Goal: Information Seeking & Learning: Find specific fact

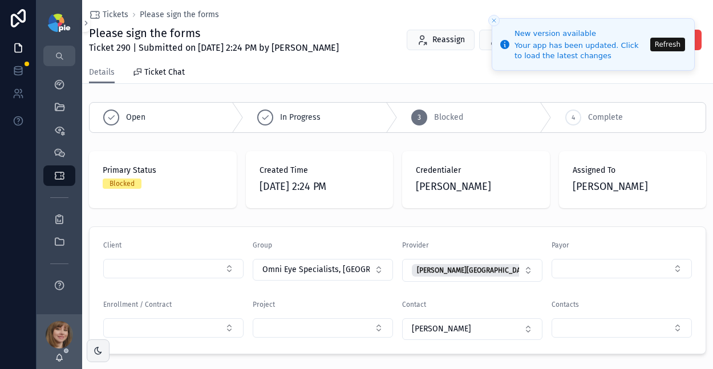
click at [58, 74] on div "My Dashboard" at bounding box center [59, 84] width 46 height 23
click at [58, 87] on icon "scrollable content" at bounding box center [59, 84] width 11 height 11
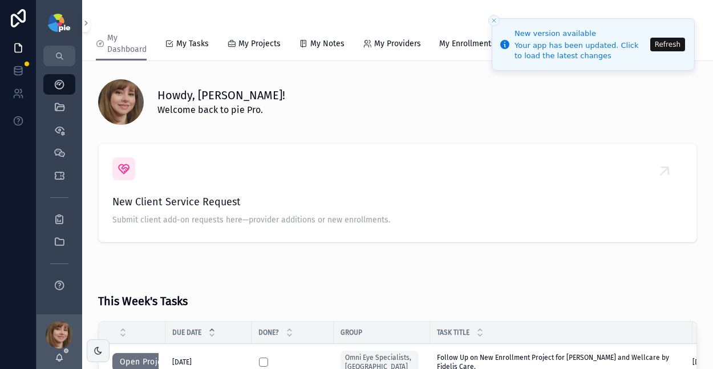
click at [659, 44] on button "Refresh" at bounding box center [667, 45] width 35 height 14
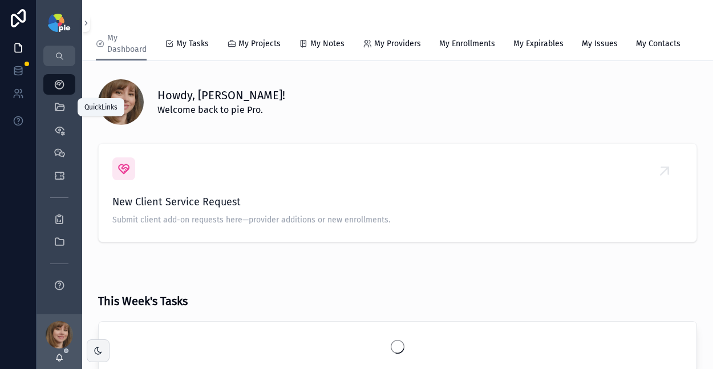
click at [64, 105] on icon "scrollable content" at bounding box center [59, 107] width 11 height 11
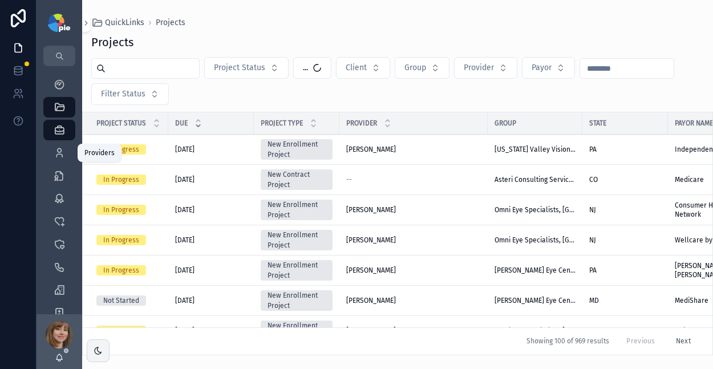
click at [57, 155] on icon "scrollable content" at bounding box center [59, 152] width 11 height 11
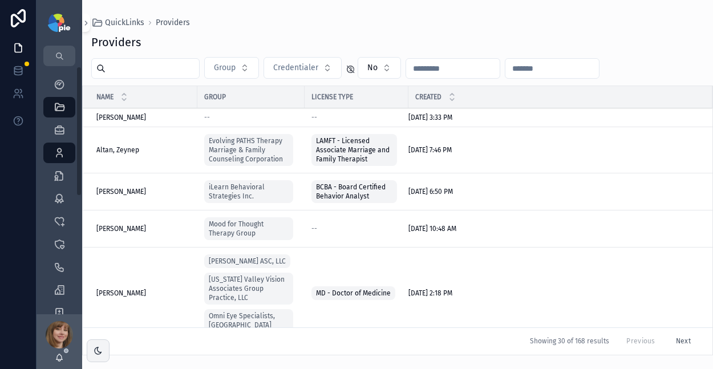
click at [141, 70] on input "scrollable content" at bounding box center [152, 68] width 94 height 16
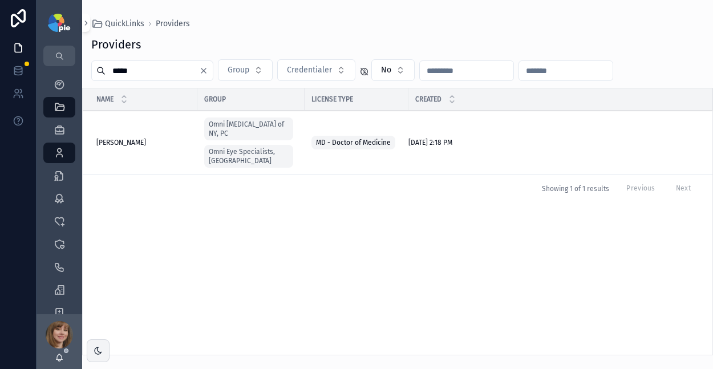
type input "*****"
click at [124, 132] on td "Rosenberg, Elana Rosenberg, Elana" at bounding box center [140, 143] width 115 height 64
click at [124, 138] on span "Rosenberg, Elana" at bounding box center [121, 142] width 50 height 9
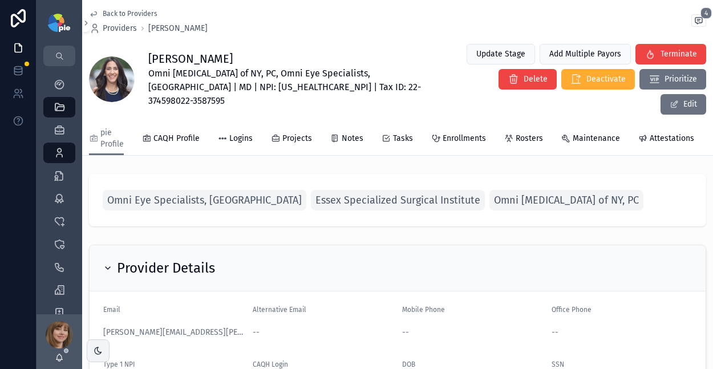
click at [437, 133] on div "Enrollments" at bounding box center [458, 138] width 55 height 11
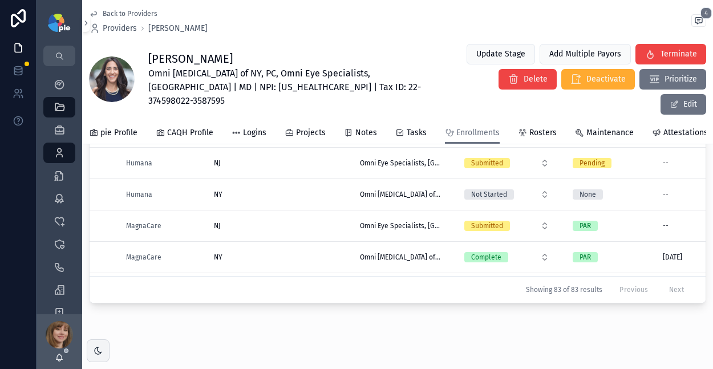
scroll to position [1272, 0]
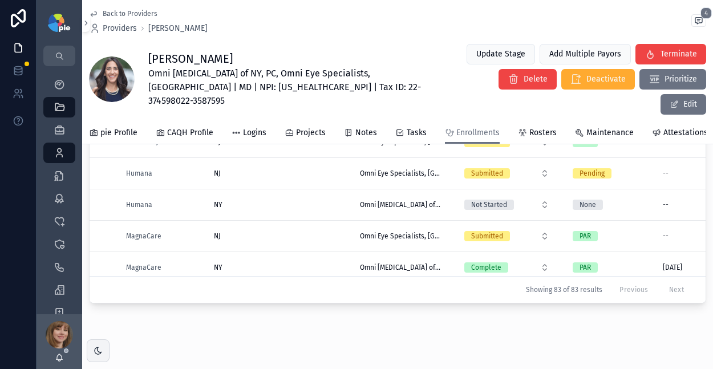
click at [312, 169] on div "NJ NJ" at bounding box center [280, 173] width 132 height 9
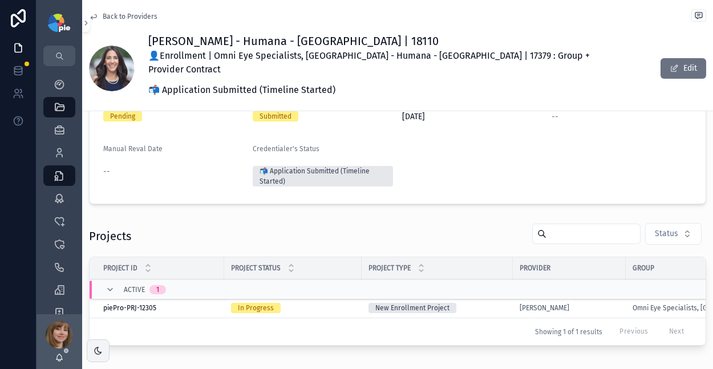
scroll to position [140, 0]
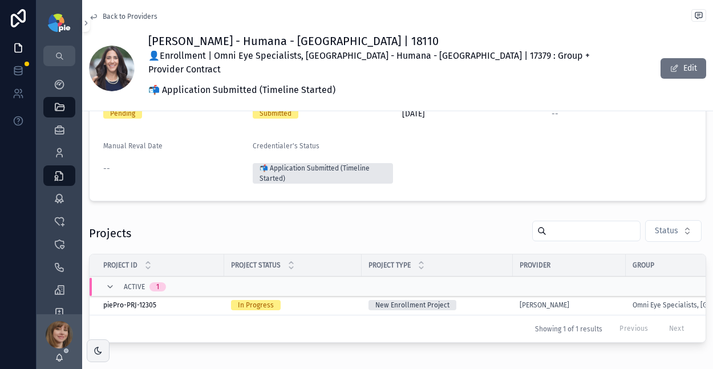
click at [488, 300] on div "New Enrollment Project" at bounding box center [436, 305] width 137 height 10
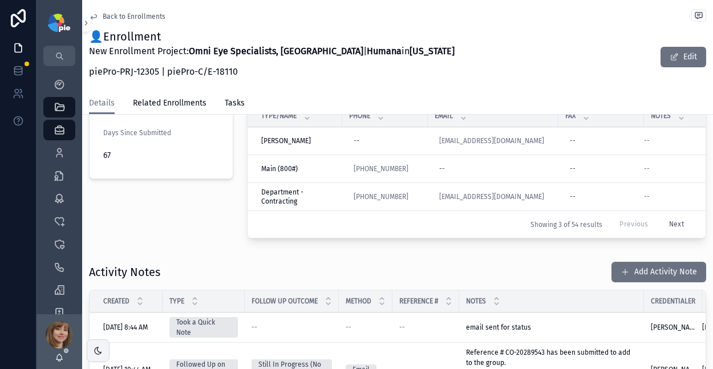
scroll to position [342, 0]
click at [650, 263] on button "Add Activity Note" at bounding box center [658, 271] width 95 height 21
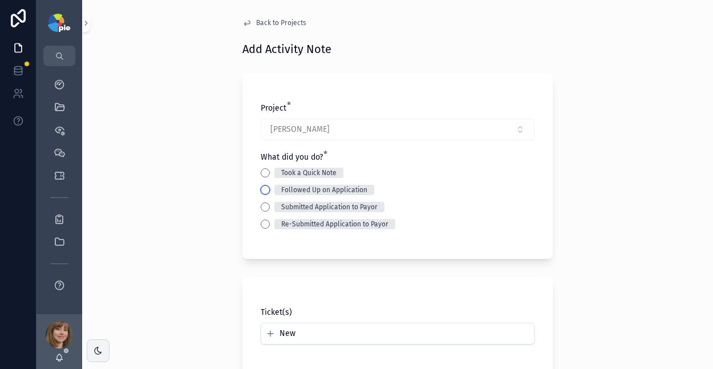
click at [262, 191] on button "Followed Up on Application" at bounding box center [265, 189] width 9 height 9
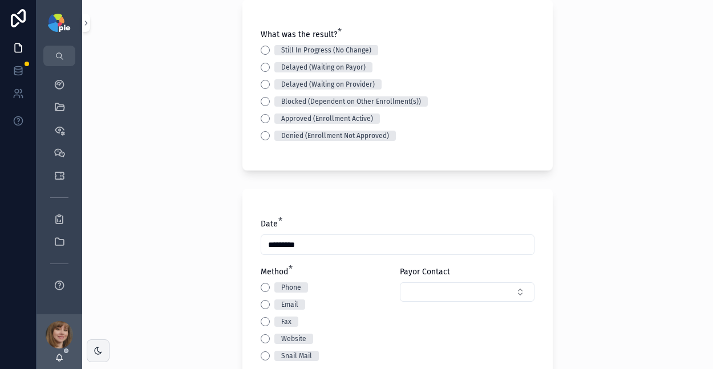
scroll to position [272, 0]
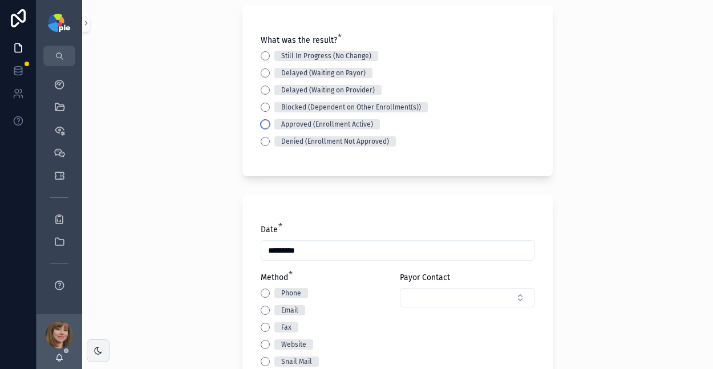
click at [261, 125] on button "Approved (Enrollment Active)" at bounding box center [265, 124] width 9 height 9
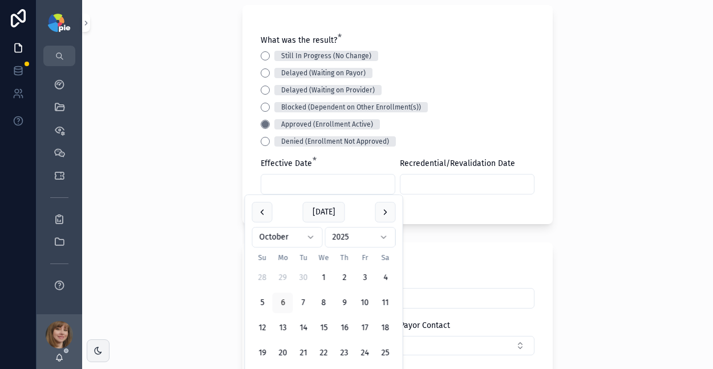
click at [276, 186] on input "scrollable content" at bounding box center [327, 184] width 133 height 16
type input "*********"
click at [409, 187] on input "scrollable content" at bounding box center [466, 184] width 133 height 16
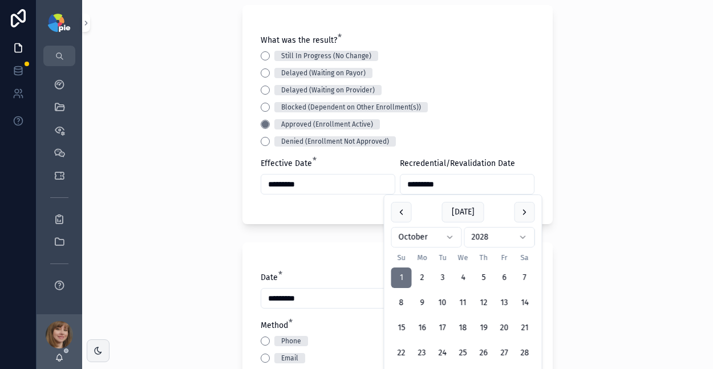
type input "*********"
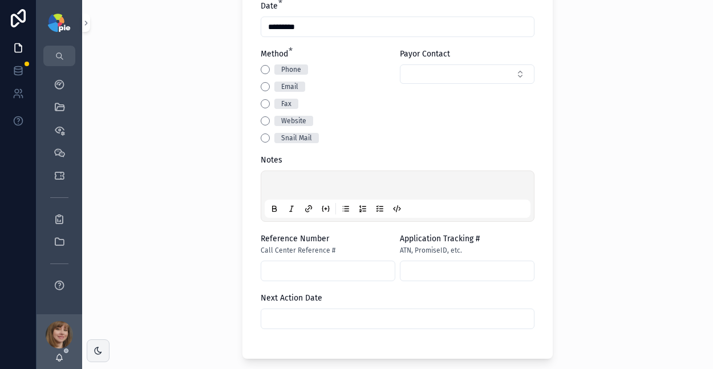
scroll to position [541, 0]
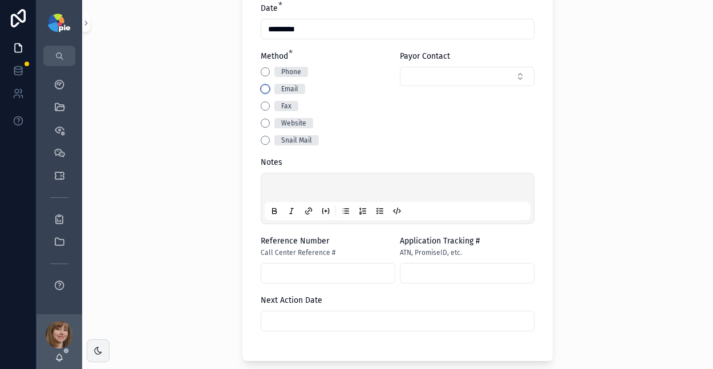
click at [261, 87] on button "Email" at bounding box center [265, 88] width 9 height 9
click at [299, 182] on div "scrollable content" at bounding box center [398, 198] width 266 height 43
click at [297, 189] on p "scrollable content" at bounding box center [400, 189] width 266 height 11
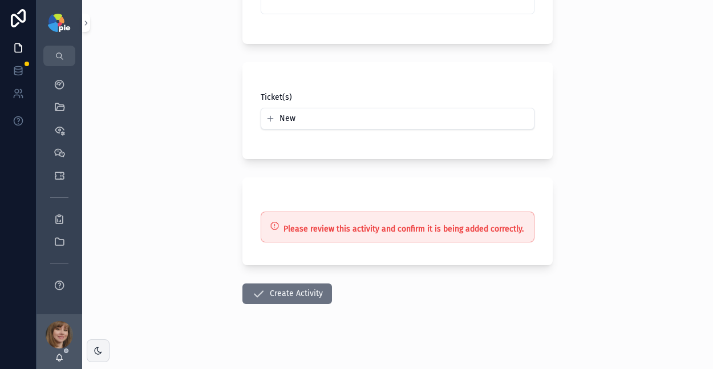
scroll to position [866, 0]
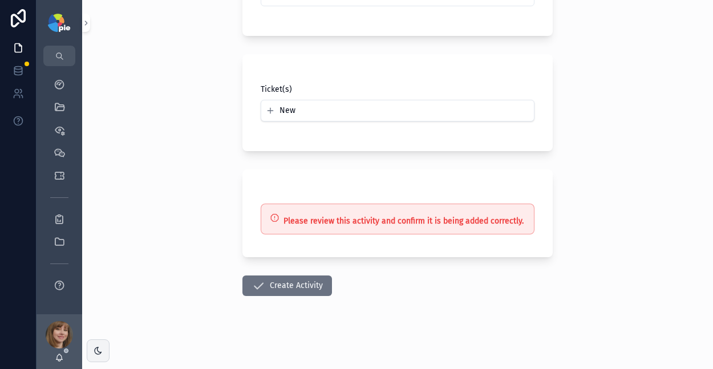
click at [267, 283] on button "Create Activity" at bounding box center [287, 285] width 90 height 21
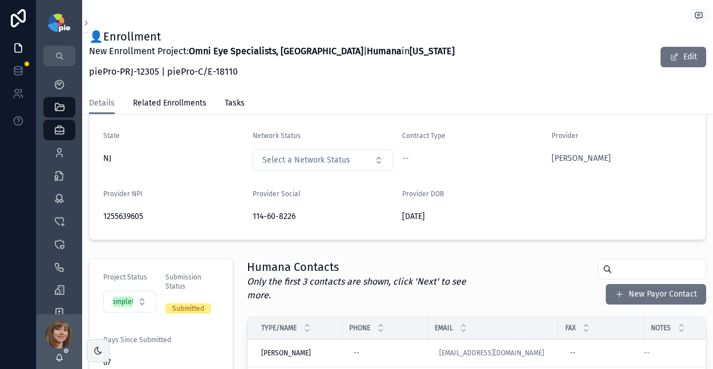
scroll to position [222, 0]
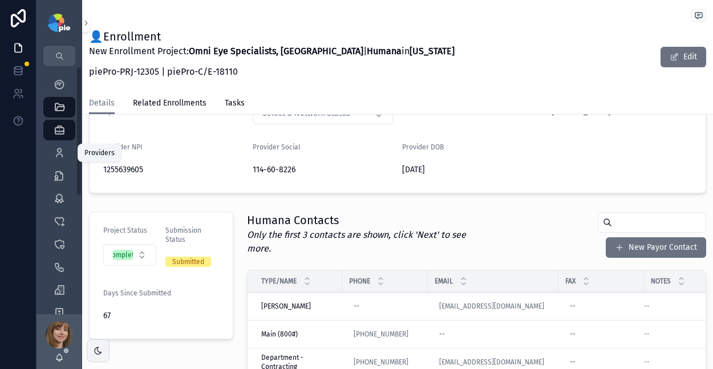
click at [59, 153] on icon "scrollable content" at bounding box center [59, 152] width 11 height 11
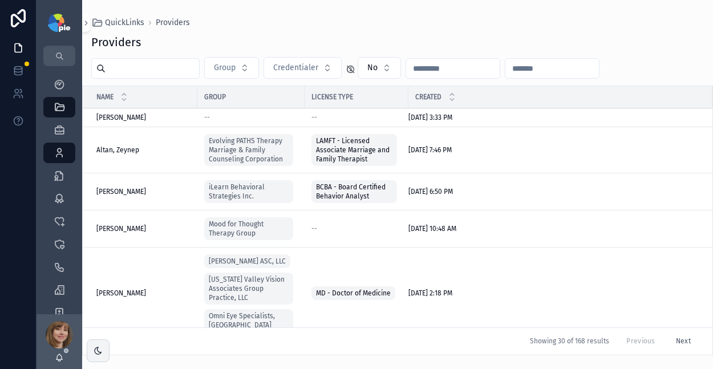
click at [129, 70] on input "scrollable content" at bounding box center [152, 68] width 94 height 16
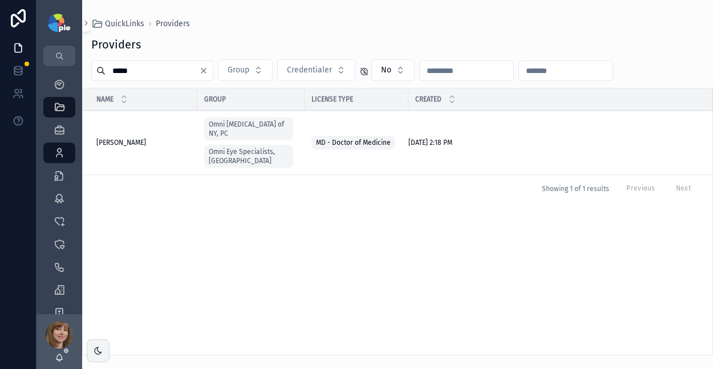
type input "*****"
click at [143, 139] on span "Rosenberg, Elana" at bounding box center [121, 142] width 50 height 9
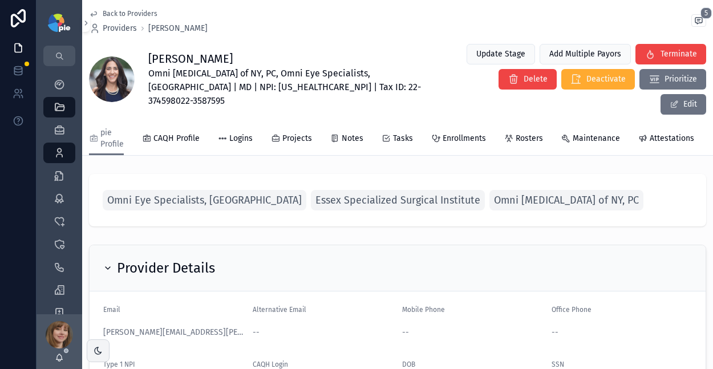
click at [438, 133] on div "Enrollments" at bounding box center [458, 138] width 55 height 11
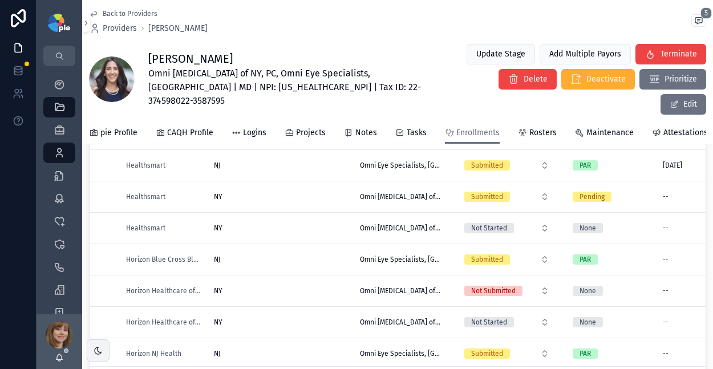
scroll to position [1275, 0]
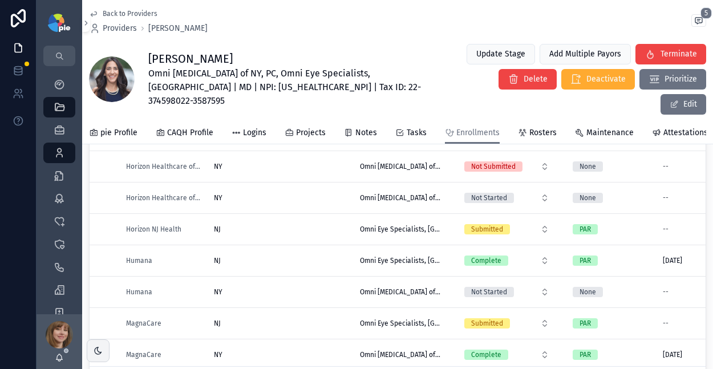
click at [288, 287] on div "NY NY" at bounding box center [280, 291] width 132 height 9
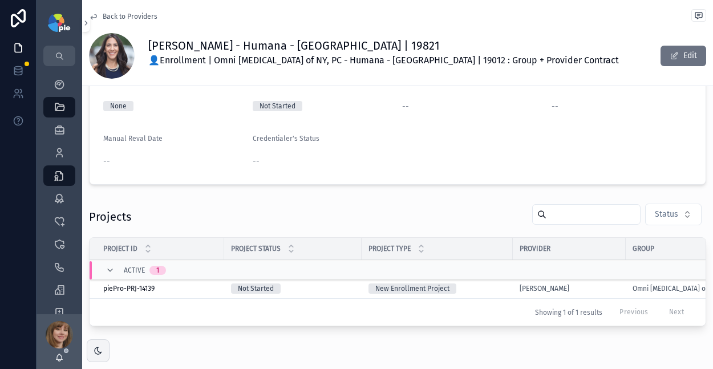
scroll to position [170, 0]
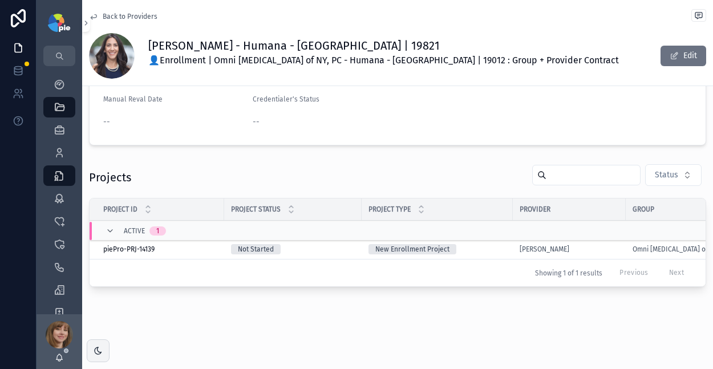
click at [498, 244] on div "New Enrollment Project" at bounding box center [436, 249] width 137 height 10
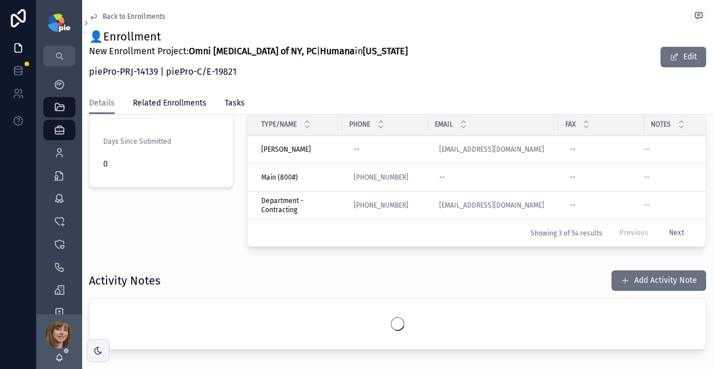
scroll to position [466, 0]
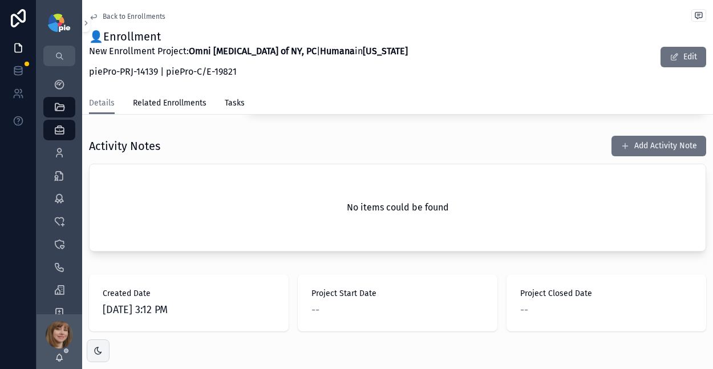
click at [649, 140] on button "Add Activity Note" at bounding box center [658, 146] width 95 height 21
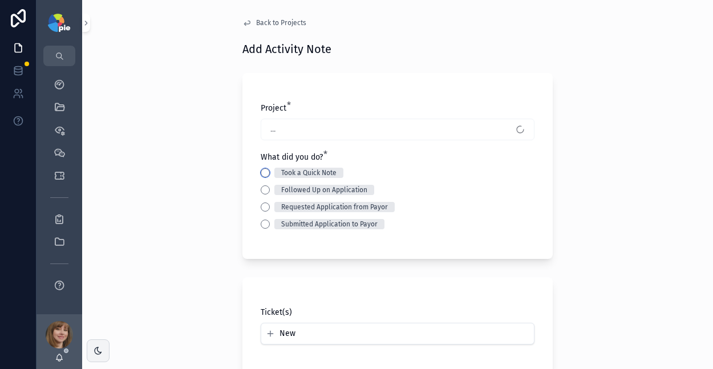
click at [261, 173] on button "Took a Quick Note" at bounding box center [265, 172] width 9 height 9
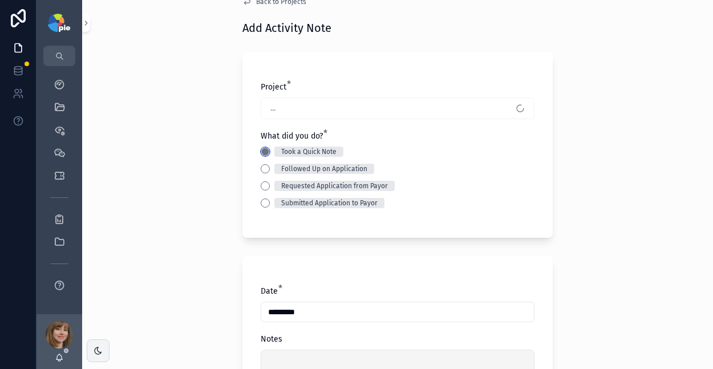
scroll to position [201, 0]
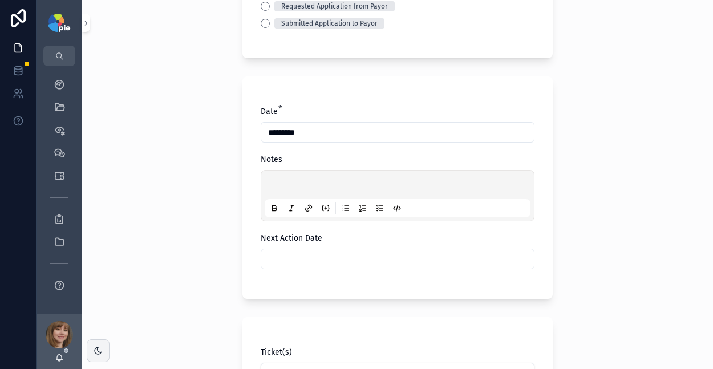
click at [282, 183] on p "scrollable content" at bounding box center [400, 186] width 266 height 11
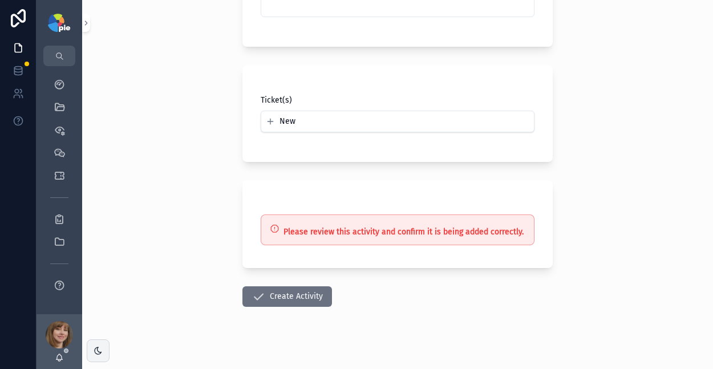
scroll to position [464, 0]
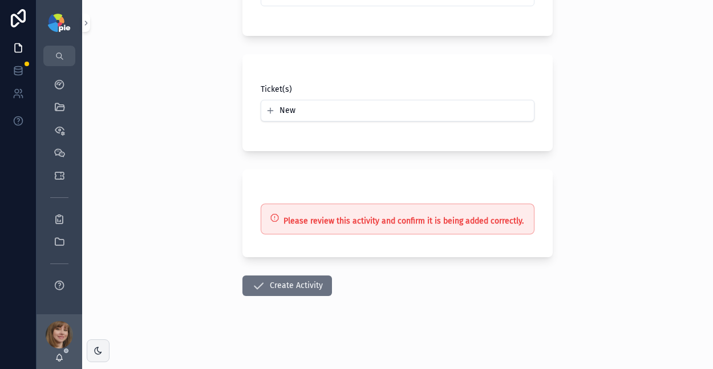
click at [303, 286] on button "Create Activity" at bounding box center [287, 285] width 90 height 21
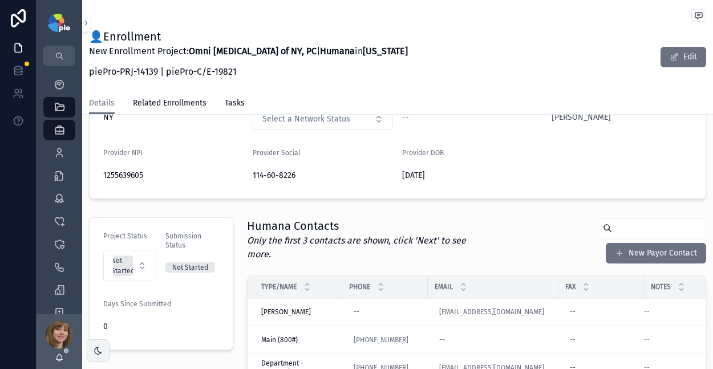
scroll to position [138, 0]
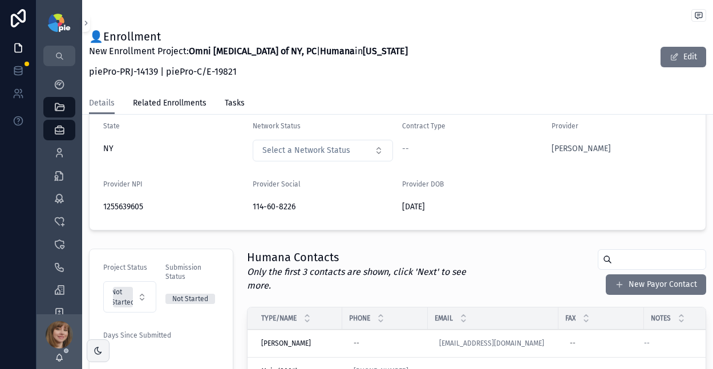
click at [140, 281] on button "Not Started" at bounding box center [129, 296] width 53 height 31
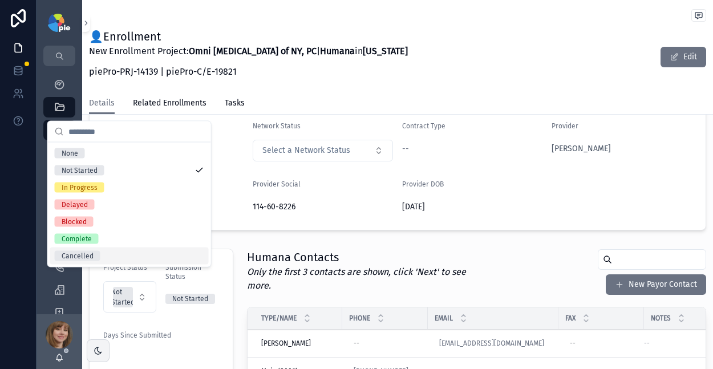
click at [136, 257] on div "Cancelled" at bounding box center [129, 255] width 159 height 17
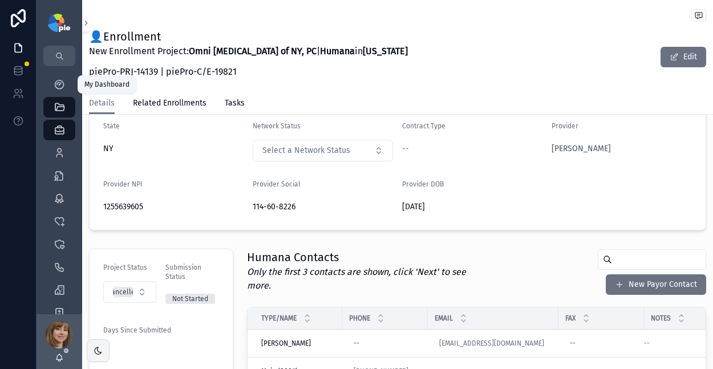
click at [54, 80] on icon "scrollable content" at bounding box center [59, 84] width 11 height 11
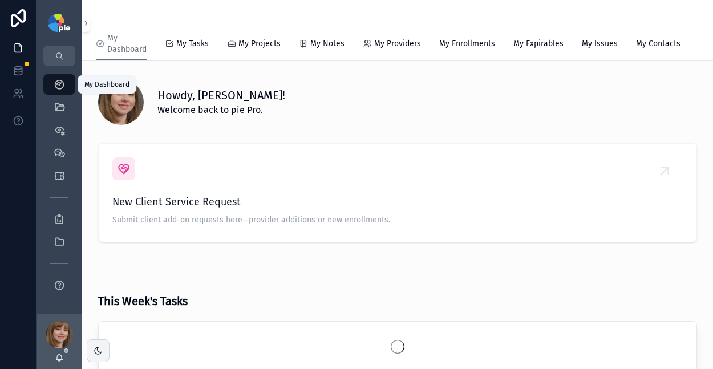
click at [184, 39] on span "My Tasks" at bounding box center [192, 43] width 33 height 11
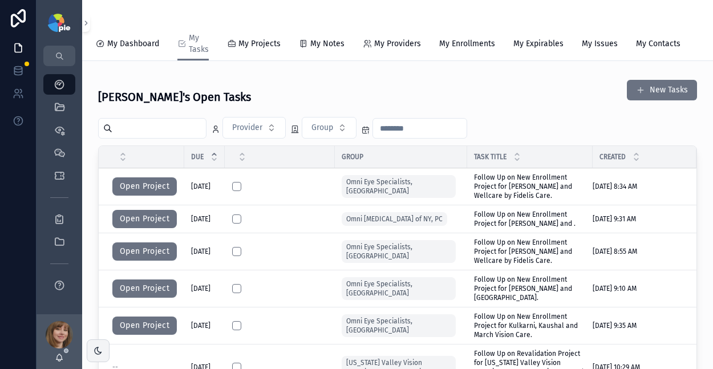
click at [152, 228] on button "Open Project" at bounding box center [144, 219] width 64 height 18
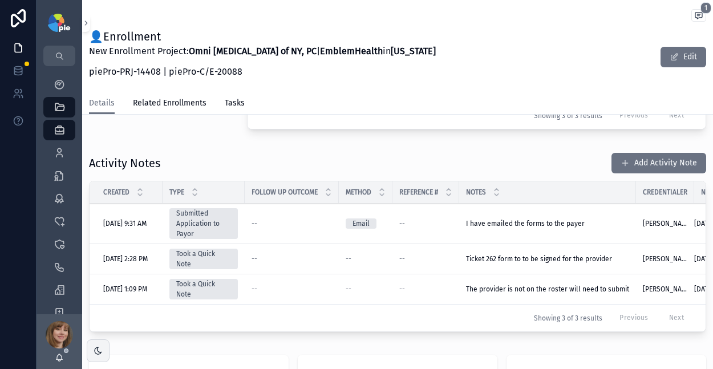
scroll to position [453, 0]
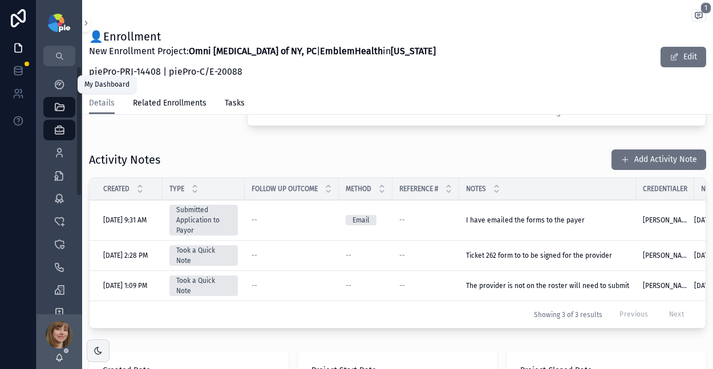
click at [55, 86] on icon "scrollable content" at bounding box center [59, 84] width 11 height 11
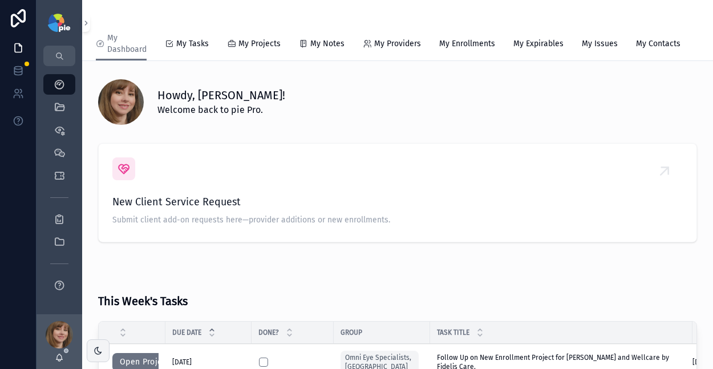
click at [190, 47] on span "My Tasks" at bounding box center [192, 43] width 33 height 11
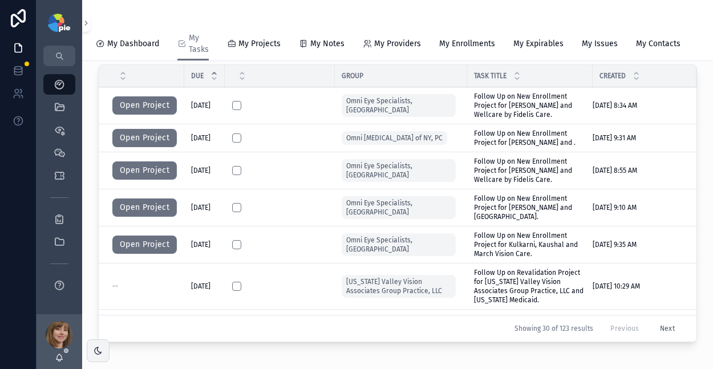
scroll to position [79, 0]
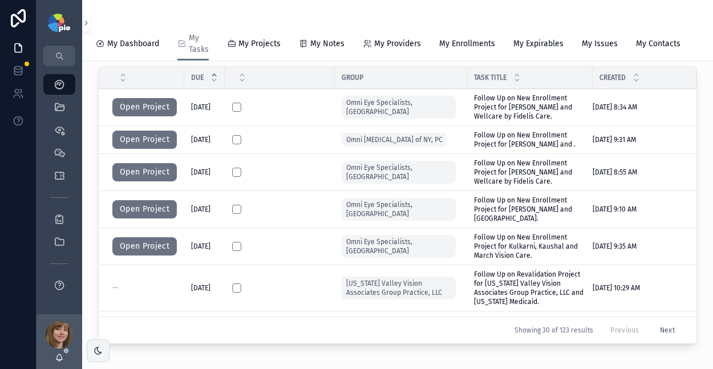
click at [134, 116] on button "Open Project" at bounding box center [144, 107] width 64 height 18
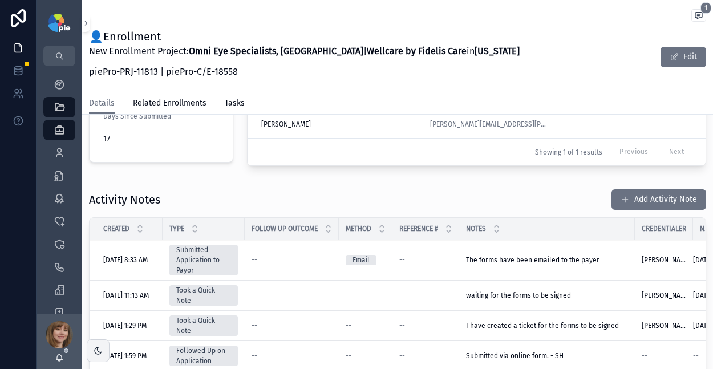
scroll to position [359, 0]
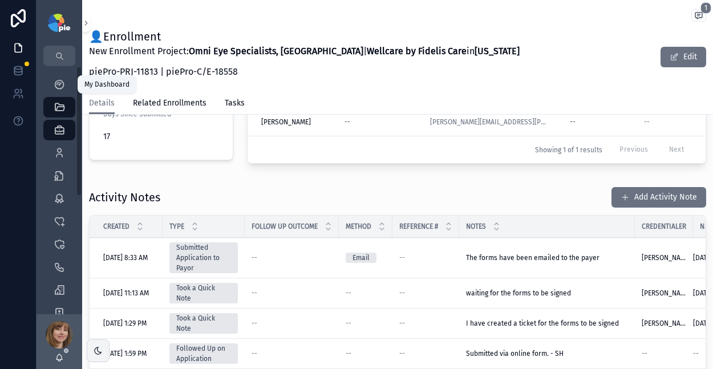
click at [52, 83] on div "My Dashboard" at bounding box center [59, 84] width 18 height 18
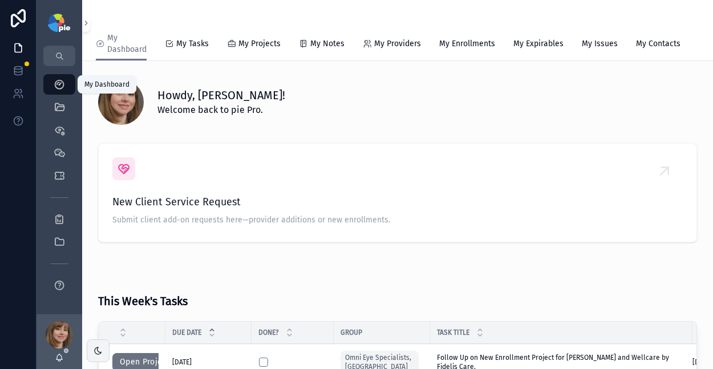
click at [190, 47] on span "My Tasks" at bounding box center [192, 43] width 33 height 11
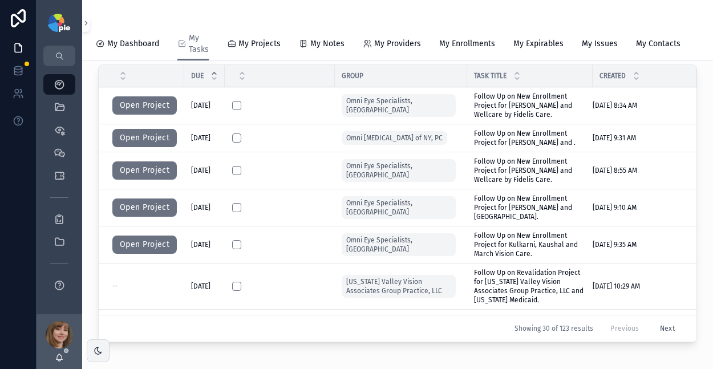
scroll to position [80, 0]
click at [148, 180] on button "Open Project" at bounding box center [144, 171] width 64 height 18
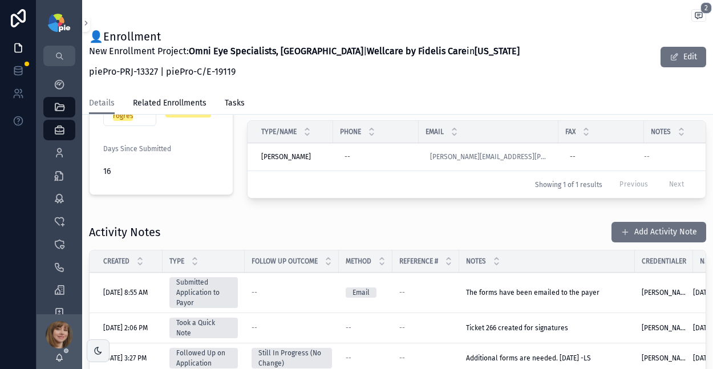
scroll to position [351, 0]
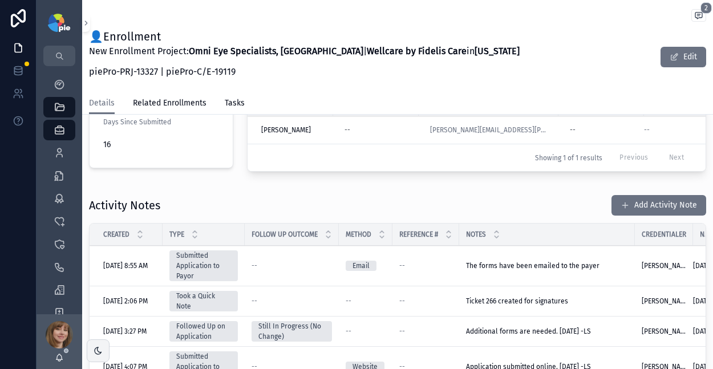
click at [612, 195] on button "Add Activity Note" at bounding box center [658, 205] width 95 height 21
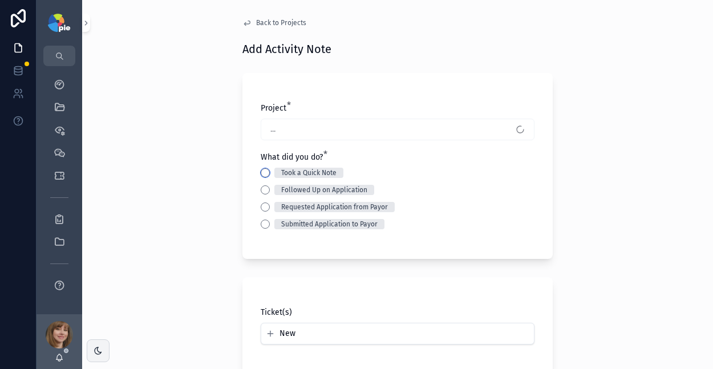
click at [263, 169] on button "Took a Quick Note" at bounding box center [265, 172] width 9 height 9
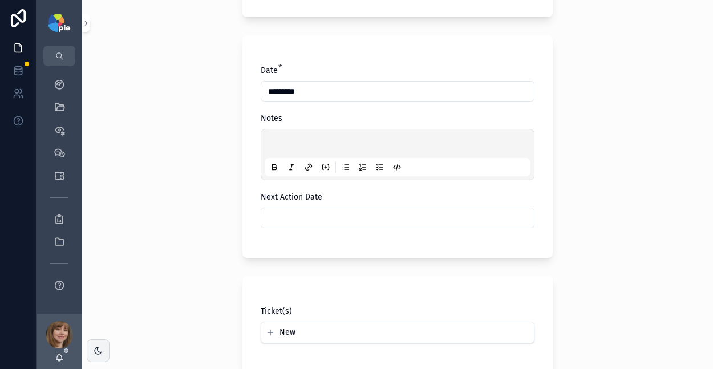
scroll to position [246, 0]
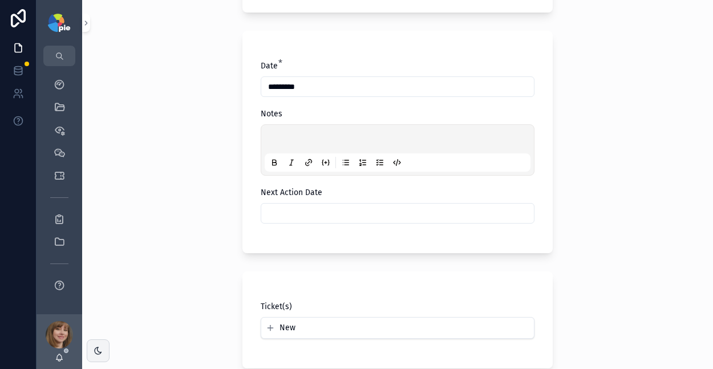
click at [299, 141] on p "scrollable content" at bounding box center [400, 140] width 266 height 11
click at [354, 209] on input "scrollable content" at bounding box center [397, 213] width 273 height 16
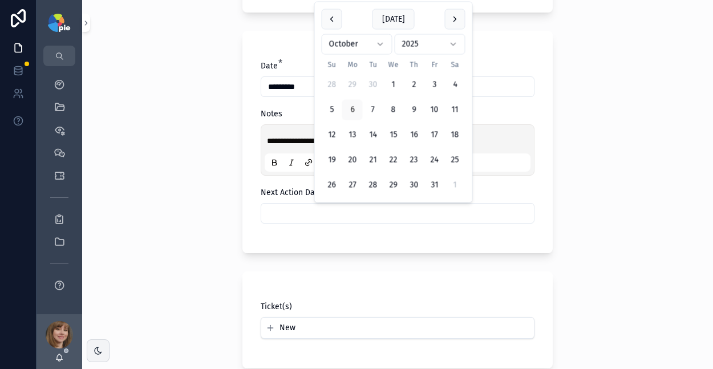
click at [451, 15] on button "scrollable content" at bounding box center [455, 19] width 21 height 21
click at [353, 83] on button "3" at bounding box center [352, 85] width 21 height 21
type input "*********"
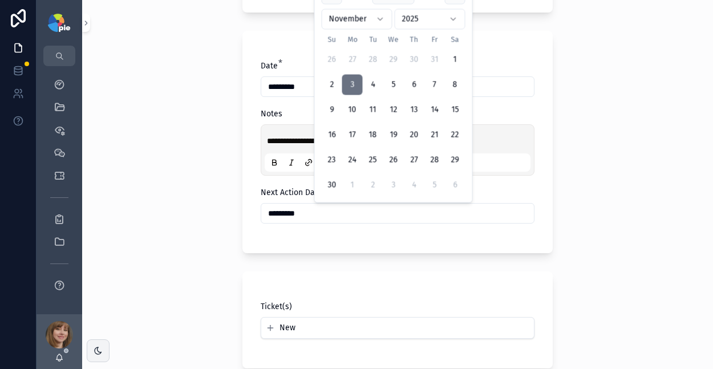
click at [181, 170] on div "**********" at bounding box center [397, 184] width 631 height 369
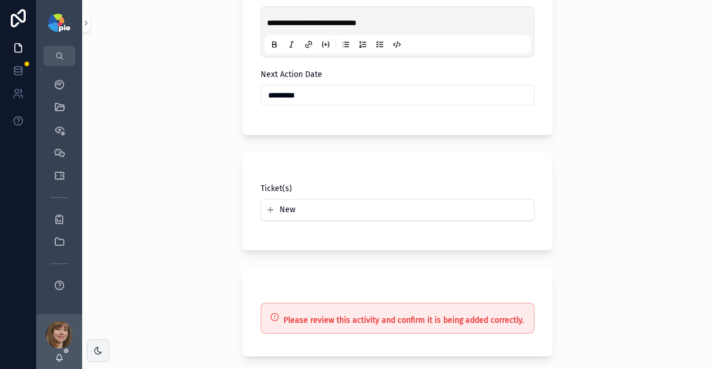
scroll to position [464, 0]
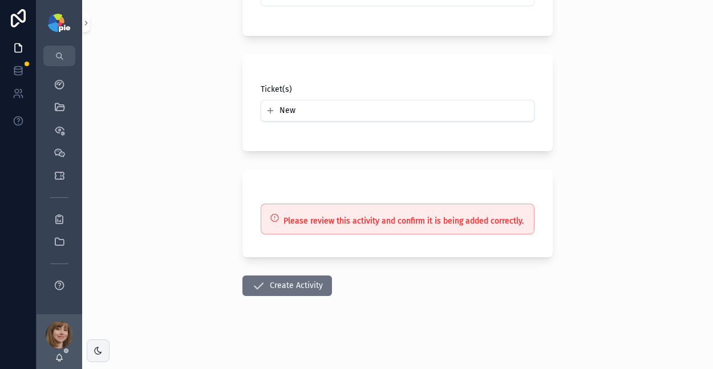
click at [269, 277] on button "Create Activity" at bounding box center [287, 285] width 90 height 21
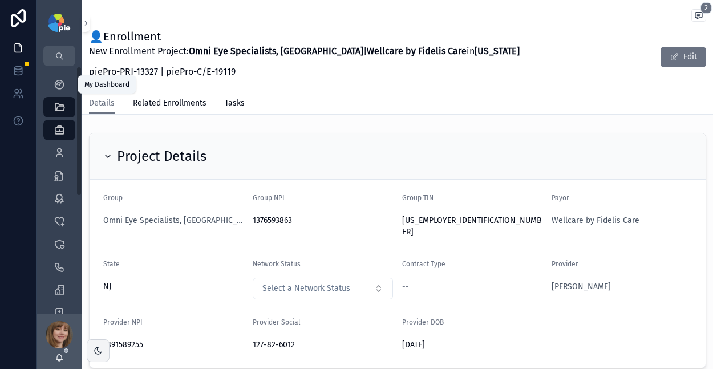
click at [63, 86] on icon "scrollable content" at bounding box center [59, 84] width 11 height 11
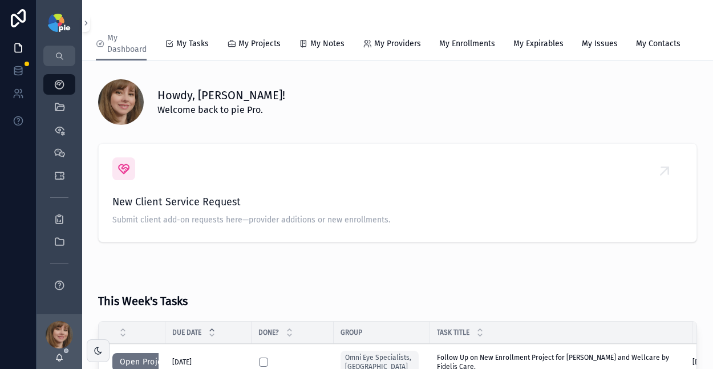
click at [178, 47] on span "My Tasks" at bounding box center [192, 43] width 33 height 11
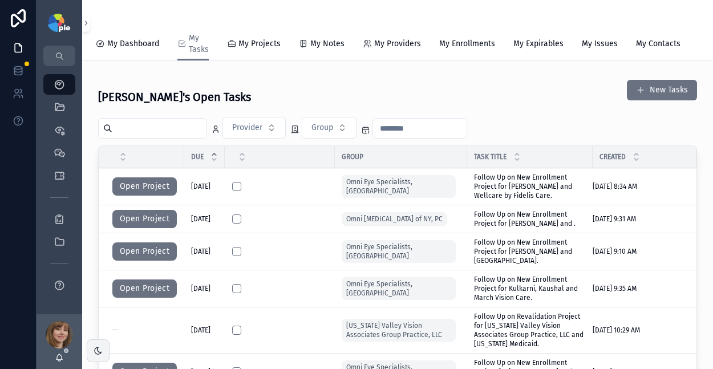
click at [148, 196] on button "Open Project" at bounding box center [144, 186] width 64 height 18
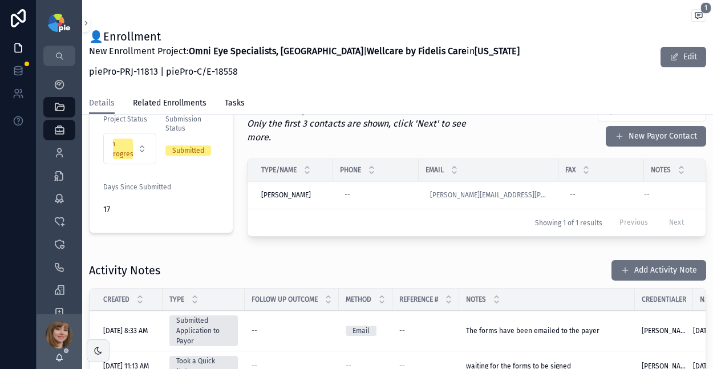
scroll to position [290, 0]
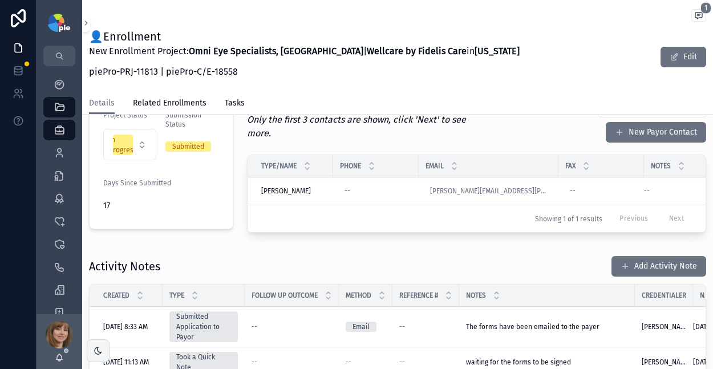
click at [632, 268] on button "Add Activity Note" at bounding box center [658, 266] width 95 height 21
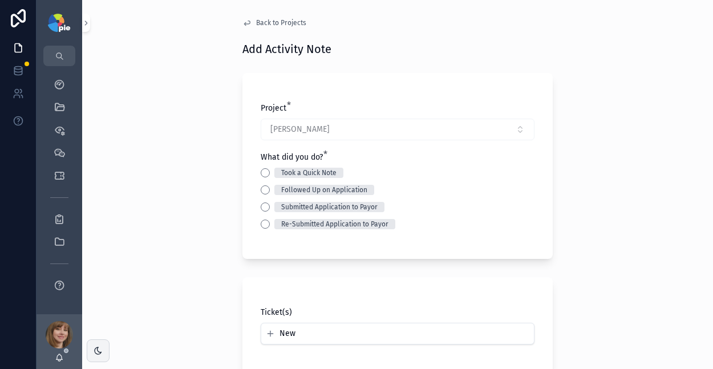
click at [261, 171] on div "Took a Quick Note" at bounding box center [398, 173] width 274 height 10
click at [262, 173] on button "Took a Quick Note" at bounding box center [265, 172] width 9 height 9
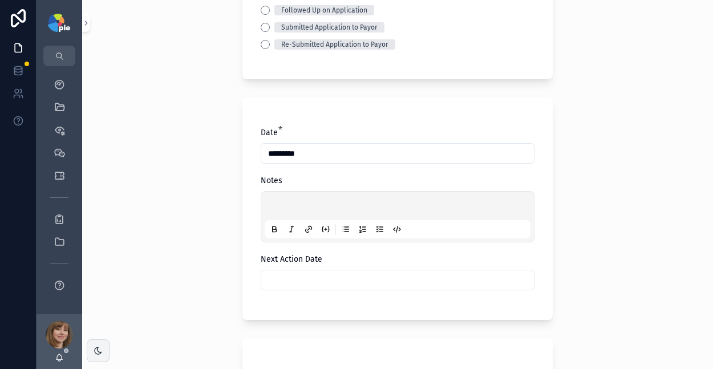
scroll to position [178, 0]
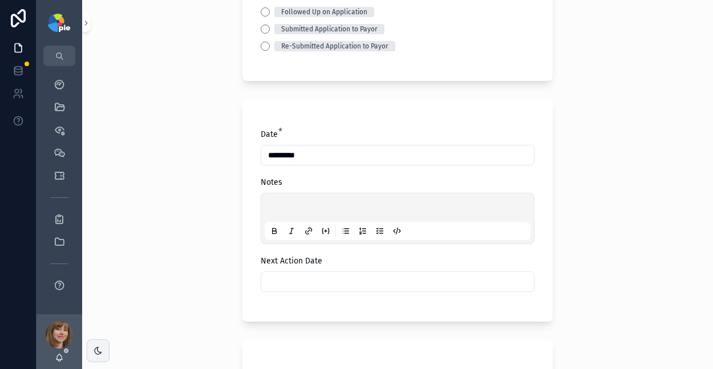
click at [326, 198] on div "scrollable content" at bounding box center [398, 218] width 266 height 43
click at [308, 204] on p "scrollable content" at bounding box center [400, 209] width 266 height 11
click at [306, 281] on input "scrollable content" at bounding box center [397, 282] width 273 height 16
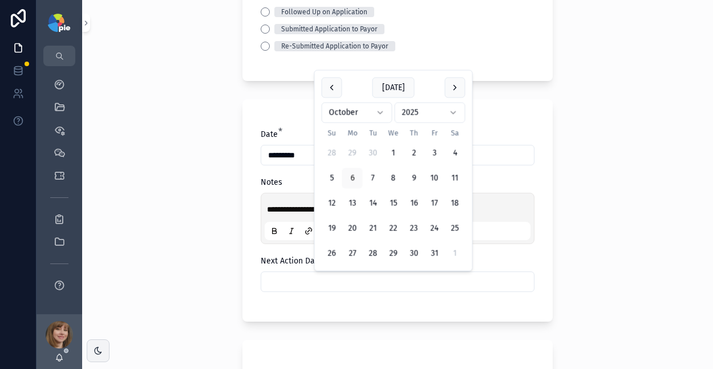
click at [456, 86] on button "scrollable content" at bounding box center [455, 88] width 21 height 21
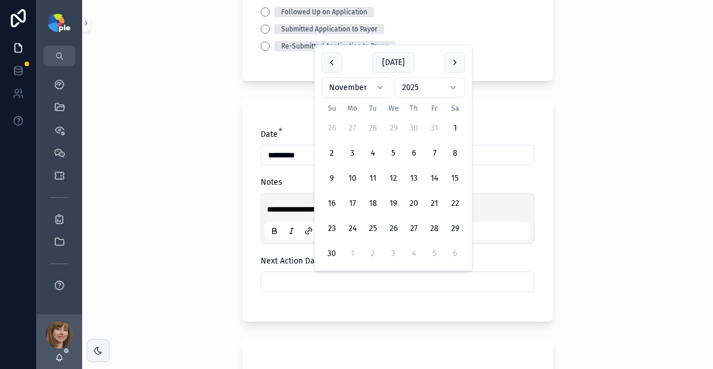
click at [452, 126] on button "1" at bounding box center [455, 128] width 21 height 21
type input "*********"
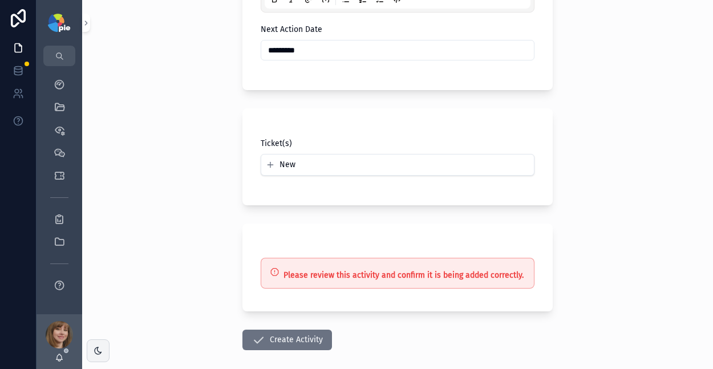
scroll to position [425, 0]
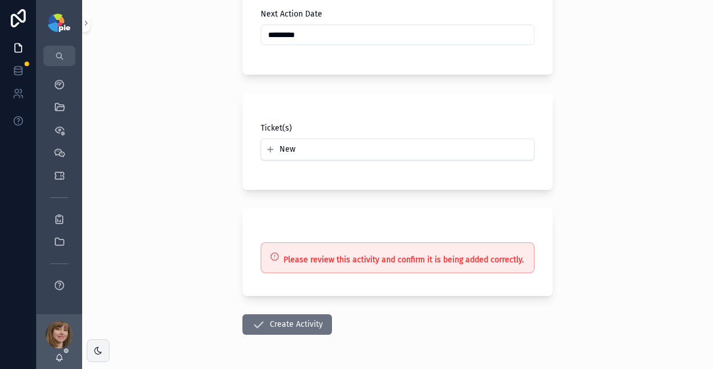
click at [284, 323] on button "Create Activity" at bounding box center [287, 324] width 90 height 21
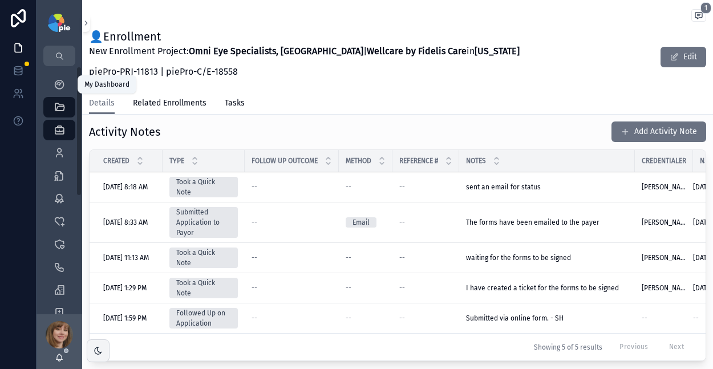
click at [58, 82] on icon "scrollable content" at bounding box center [59, 84] width 11 height 11
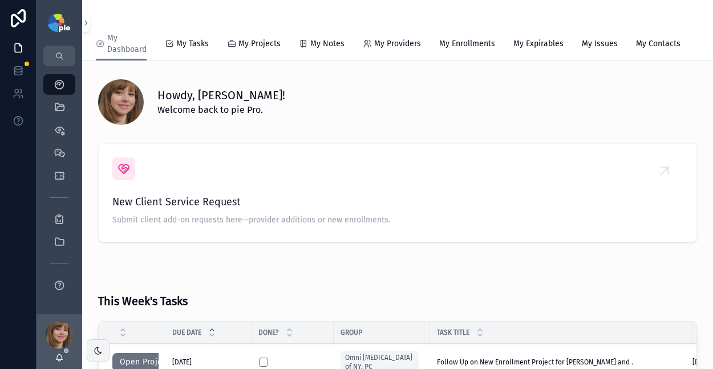
scroll to position [203, 0]
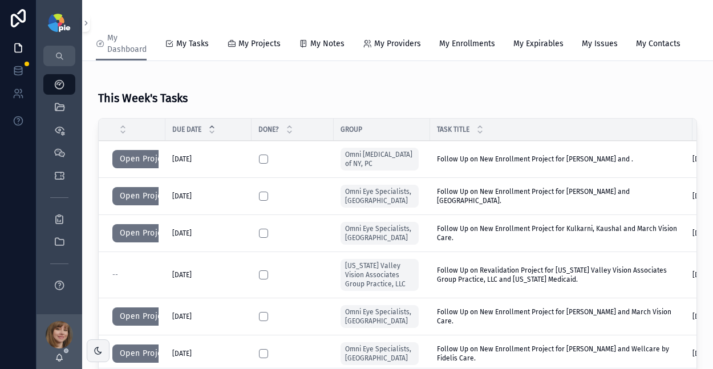
click at [193, 40] on span "My Tasks" at bounding box center [192, 43] width 33 height 11
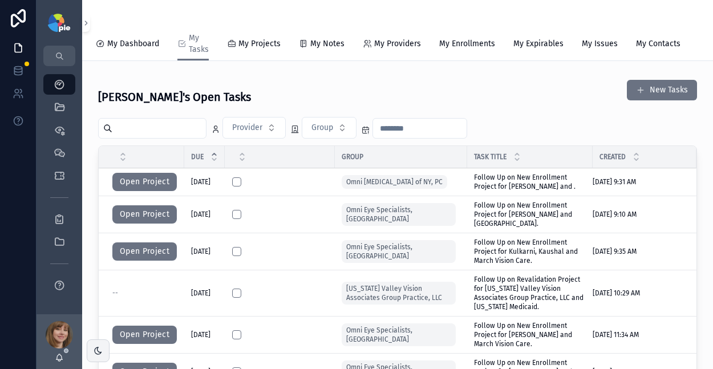
click at [153, 217] on button "Open Project" at bounding box center [144, 214] width 64 height 18
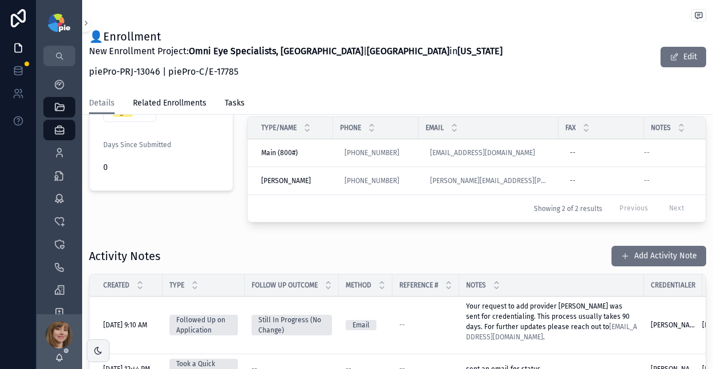
scroll to position [382, 0]
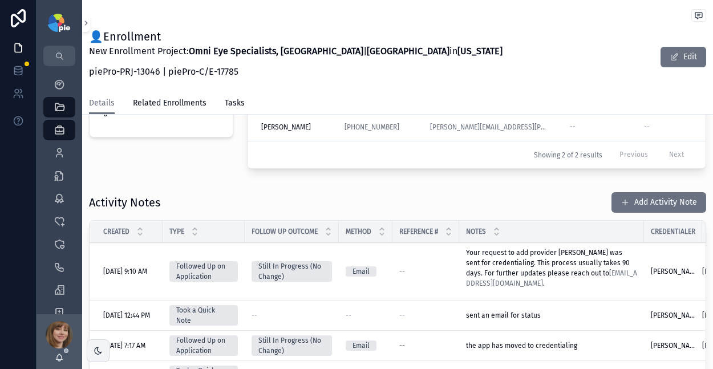
click at [644, 201] on button "Add Activity Note" at bounding box center [658, 202] width 95 height 21
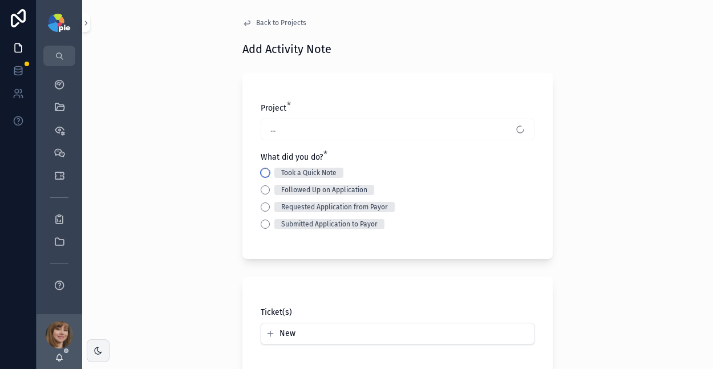
click at [261, 171] on button "Took a Quick Note" at bounding box center [265, 172] width 9 height 9
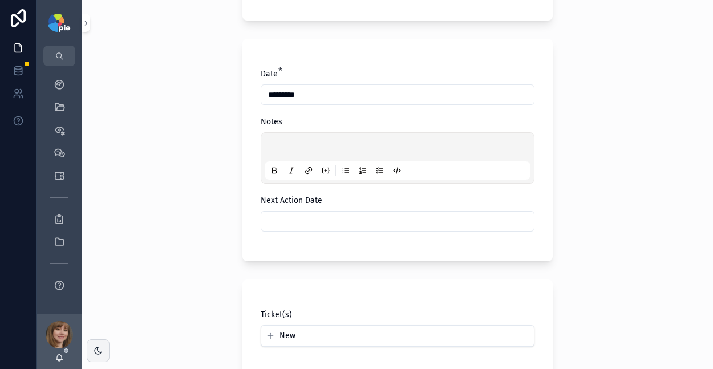
click at [278, 143] on div "scrollable content" at bounding box center [398, 157] width 266 height 43
click at [279, 147] on p "scrollable content" at bounding box center [400, 148] width 266 height 11
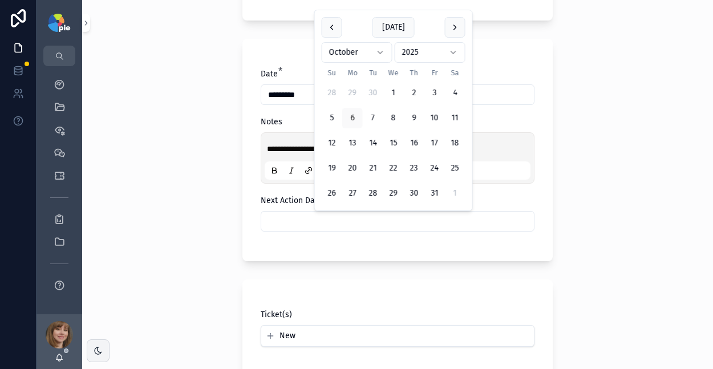
click at [275, 216] on input "scrollable content" at bounding box center [397, 221] width 273 height 16
click at [373, 190] on button "28" at bounding box center [373, 193] width 21 height 21
type input "**********"
click at [155, 257] on div "**********" at bounding box center [397, 184] width 631 height 369
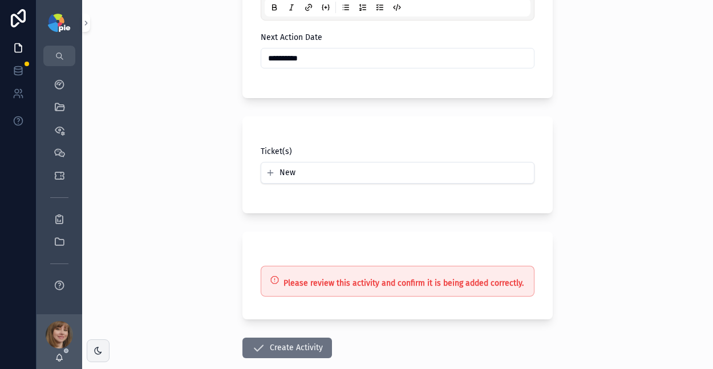
scroll to position [436, 0]
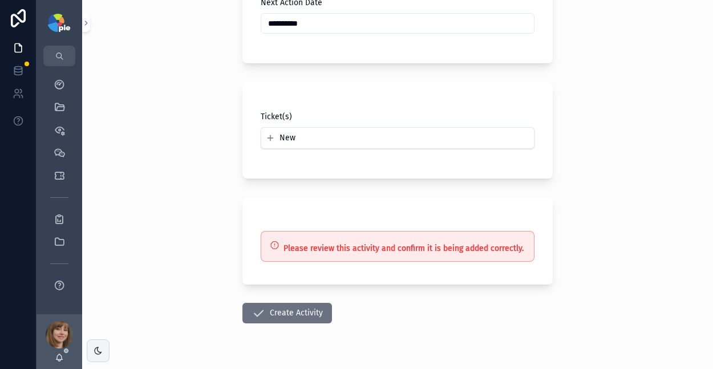
click at [290, 316] on button "Create Activity" at bounding box center [287, 313] width 90 height 21
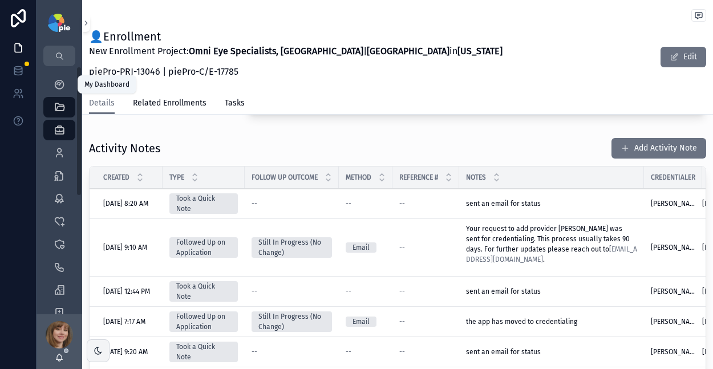
click at [56, 80] on icon "scrollable content" at bounding box center [59, 84] width 11 height 11
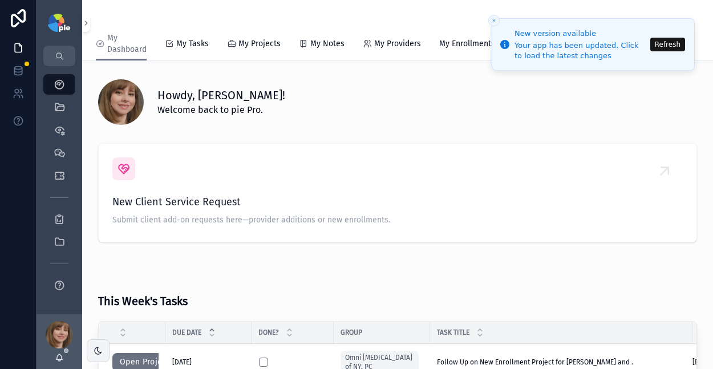
click at [671, 44] on button "Refresh" at bounding box center [667, 45] width 35 height 14
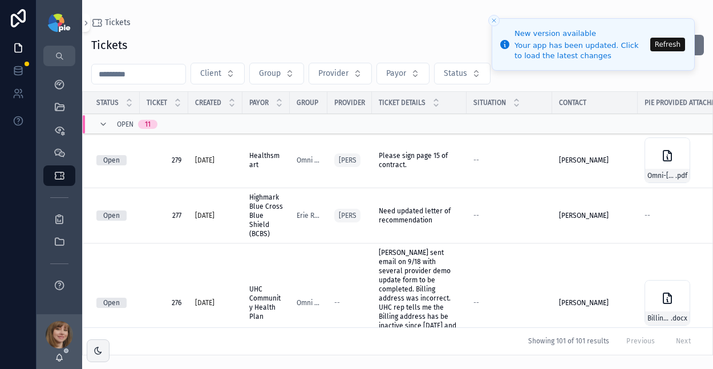
click at [153, 76] on input "scrollable content" at bounding box center [139, 74] width 94 height 16
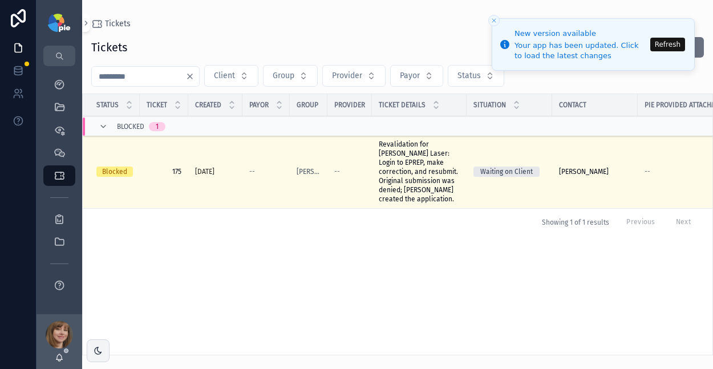
type input "***"
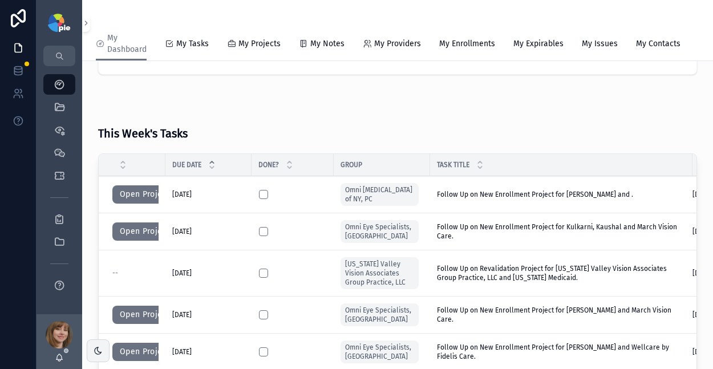
click at [132, 239] on button "Open Project" at bounding box center [144, 231] width 64 height 18
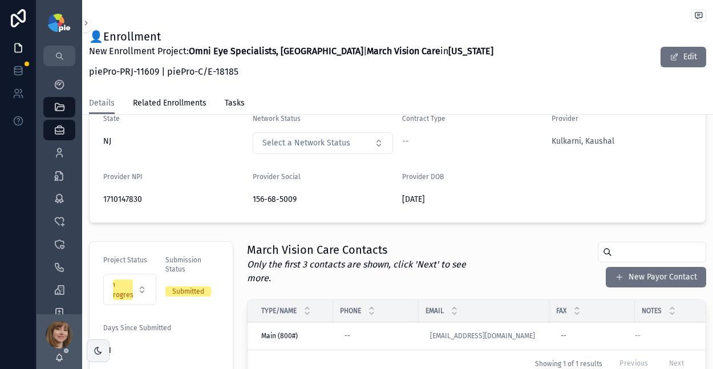
scroll to position [40, 0]
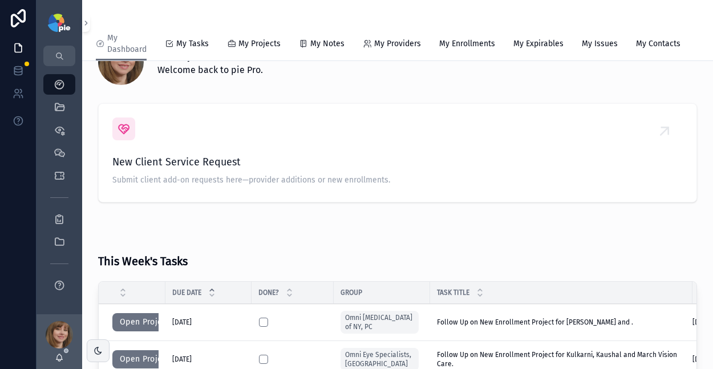
scroll to position [201, 0]
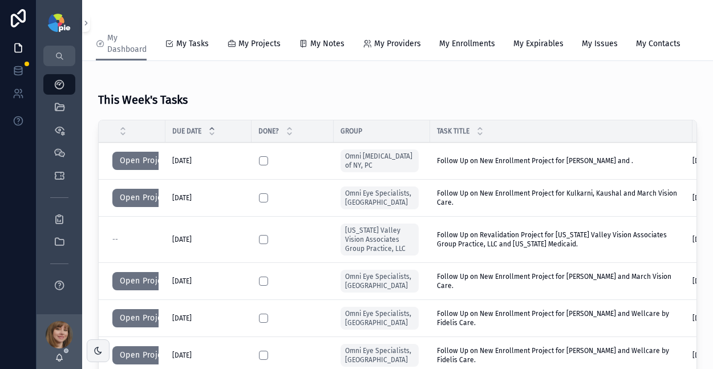
click at [149, 289] on button "Open Project" at bounding box center [144, 281] width 64 height 18
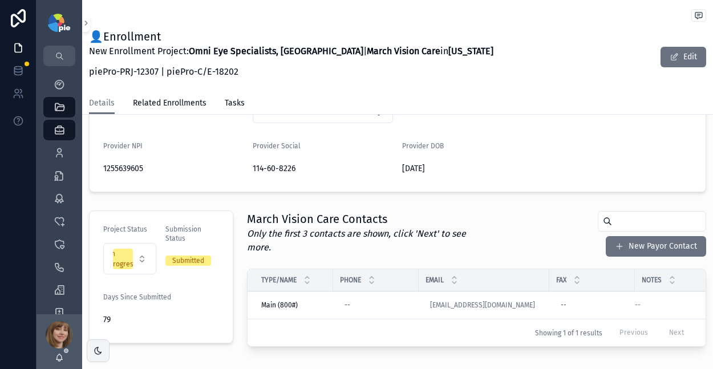
scroll to position [225, 0]
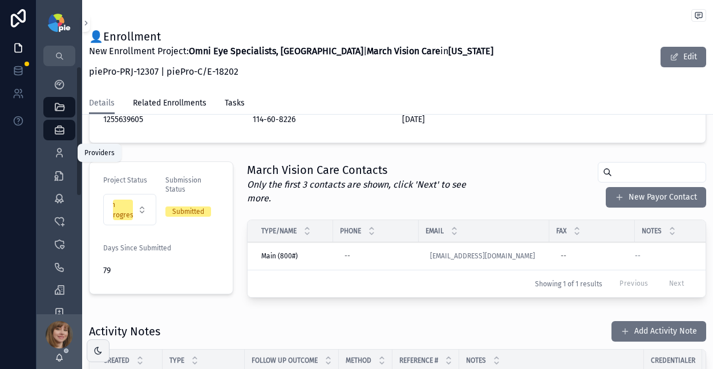
click at [58, 148] on icon "scrollable content" at bounding box center [59, 152] width 11 height 11
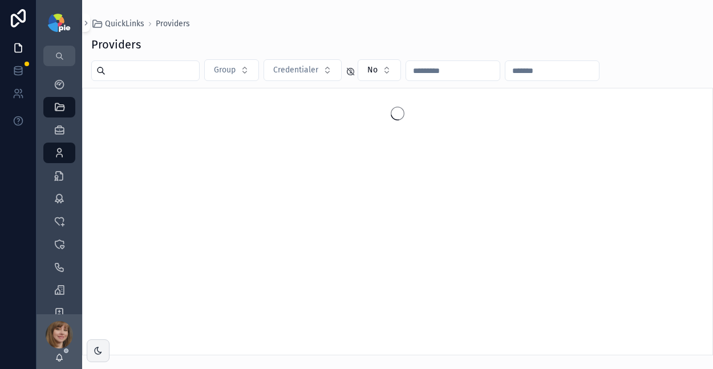
click at [156, 71] on input "scrollable content" at bounding box center [152, 71] width 94 height 16
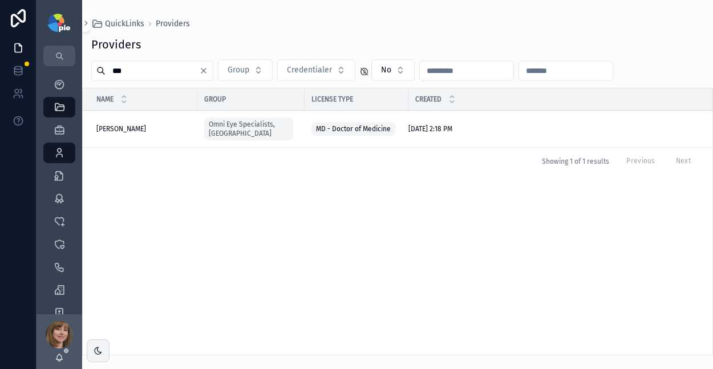
type input "***"
click at [137, 124] on span "Campolattaro, Brian" at bounding box center [121, 128] width 50 height 9
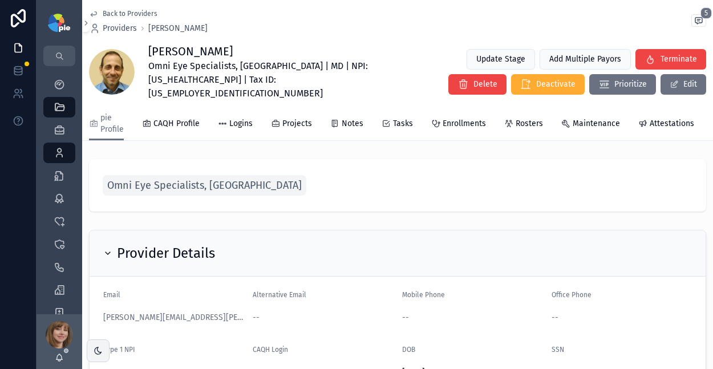
click at [456, 118] on span "Enrollments" at bounding box center [464, 123] width 43 height 11
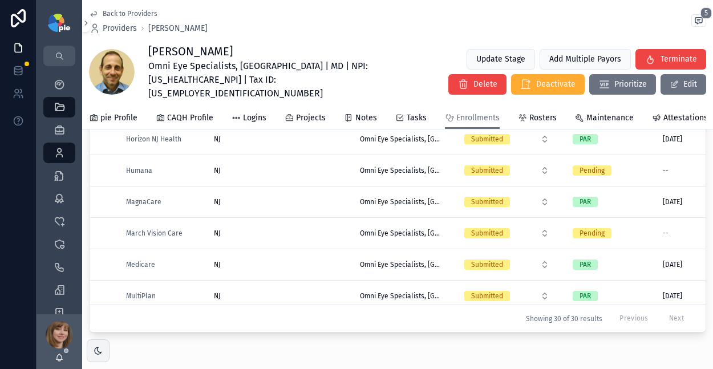
scroll to position [474, 0]
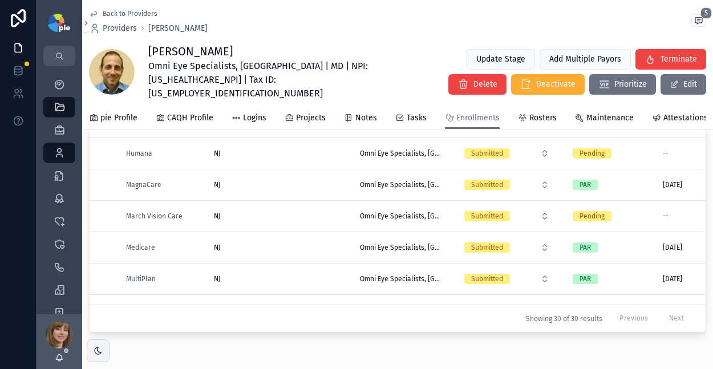
click at [264, 213] on div "NJ NJ" at bounding box center [280, 216] width 132 height 9
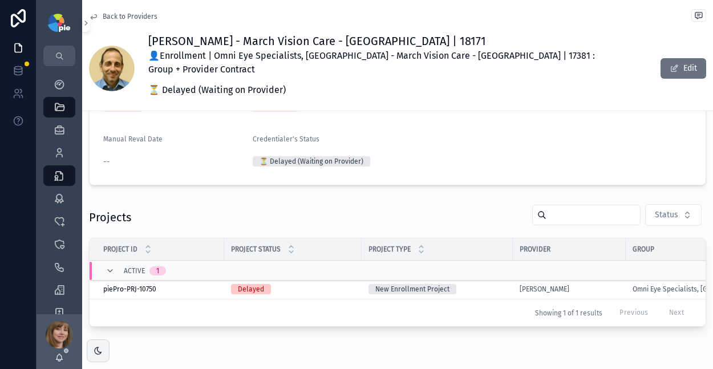
scroll to position [164, 0]
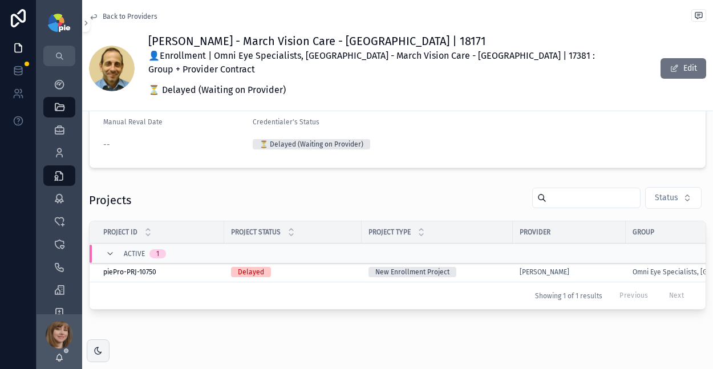
click at [500, 267] on div "New Enrollment Project" at bounding box center [436, 272] width 137 height 10
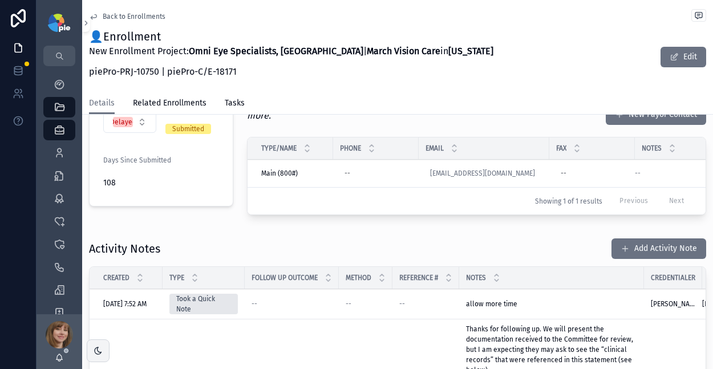
scroll to position [318, 0]
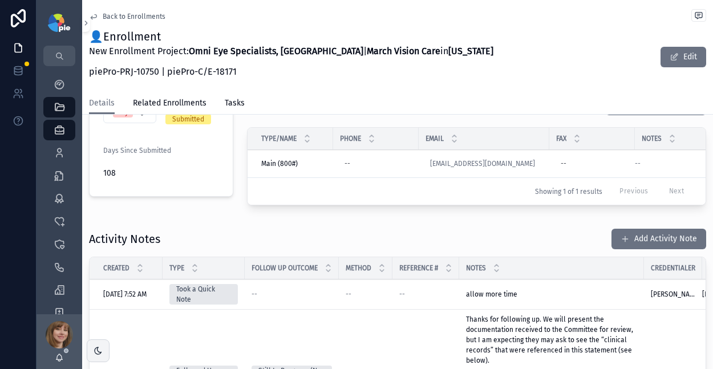
click at [646, 236] on button "Add Activity Note" at bounding box center [658, 239] width 95 height 21
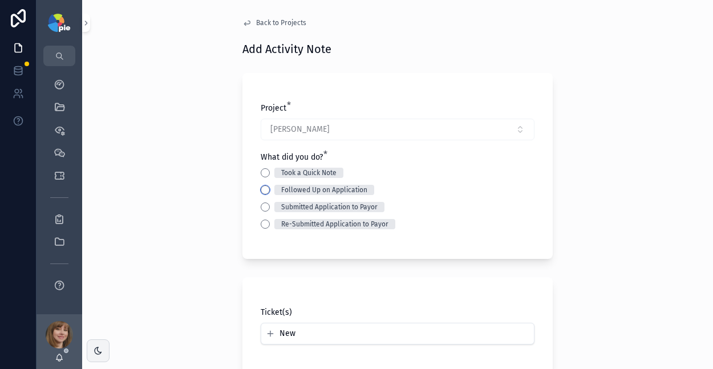
click at [263, 189] on button "Followed Up on Application" at bounding box center [265, 189] width 9 height 9
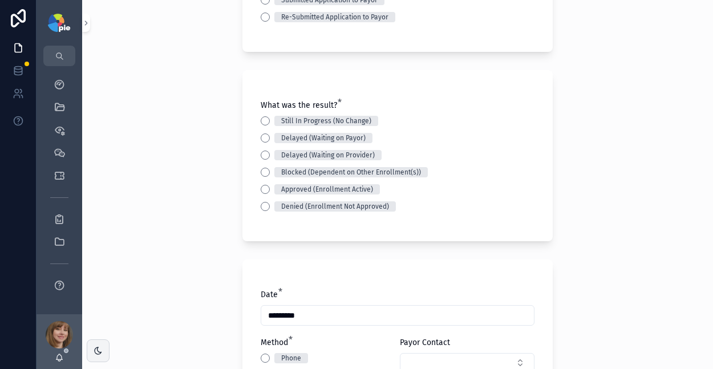
scroll to position [212, 0]
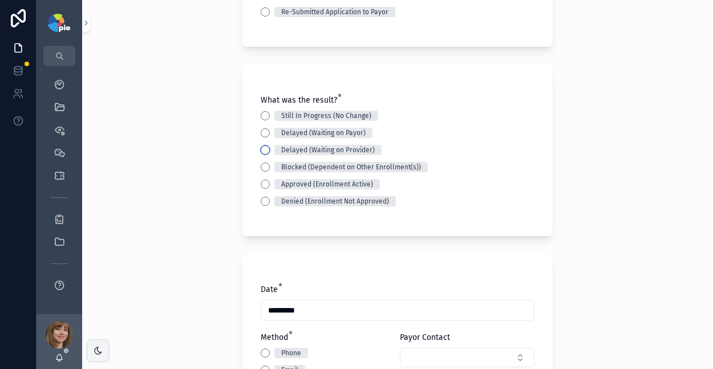
click at [261, 149] on button "Delayed (Waiting on Provider)" at bounding box center [265, 149] width 9 height 9
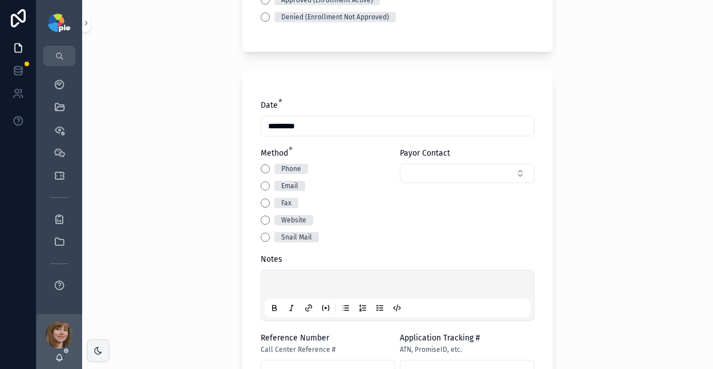
scroll to position [397, 0]
click at [261, 187] on button "Email" at bounding box center [265, 185] width 9 height 9
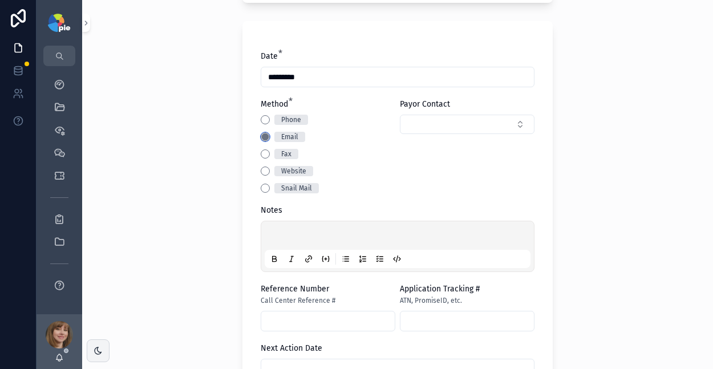
scroll to position [547, 0]
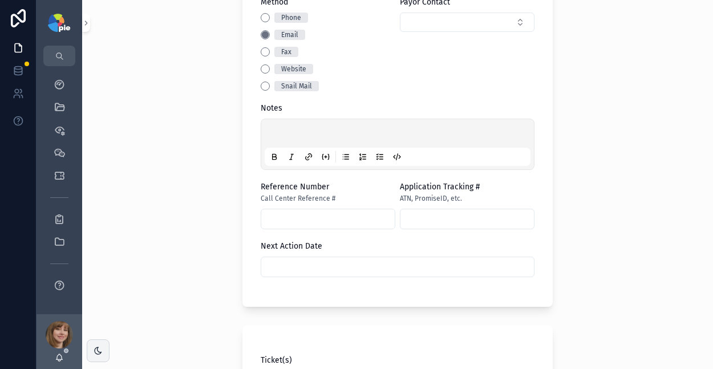
click at [292, 134] on p "scrollable content" at bounding box center [400, 134] width 266 height 11
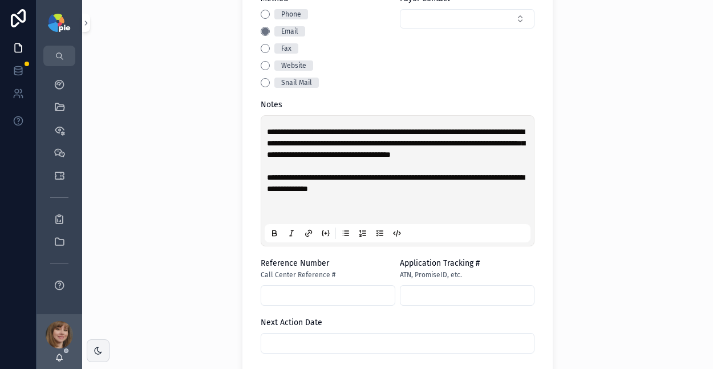
scroll to position [627, 0]
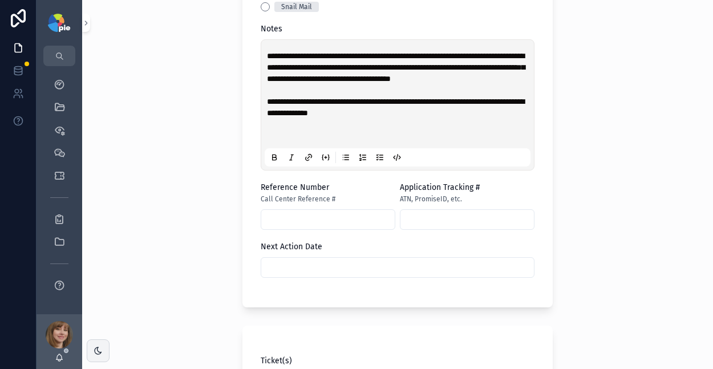
click at [280, 272] on input "scrollable content" at bounding box center [397, 267] width 273 height 16
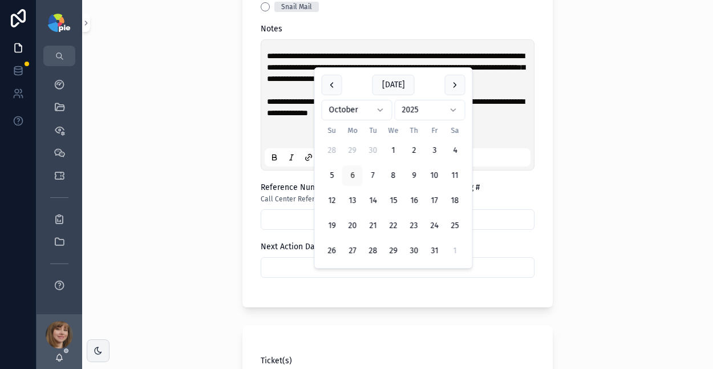
click at [428, 199] on button "17" at bounding box center [434, 200] width 21 height 21
type input "**********"
click at [179, 226] on div "**********" at bounding box center [397, 184] width 631 height 369
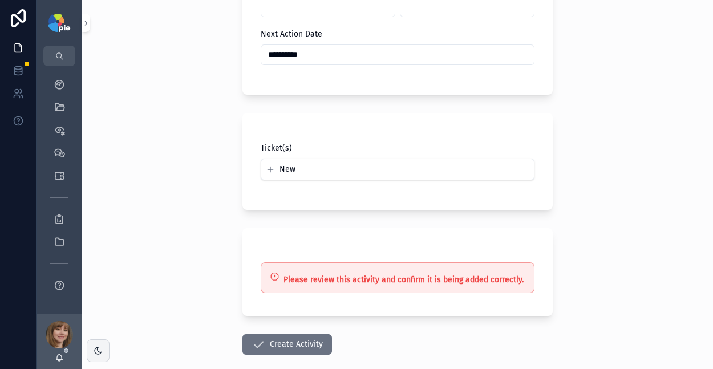
scroll to position [907, 0]
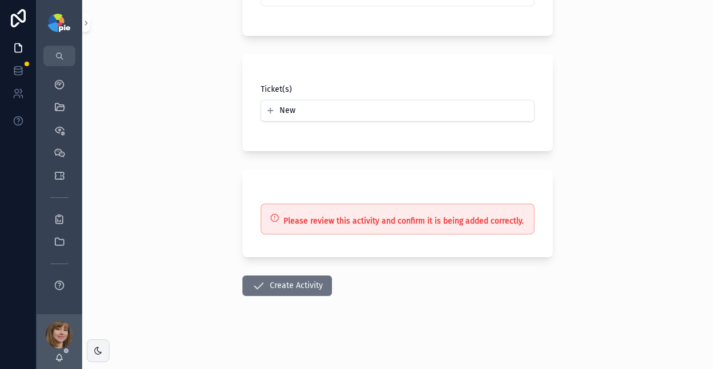
click at [259, 289] on icon "scrollable content" at bounding box center [258, 286] width 14 height 14
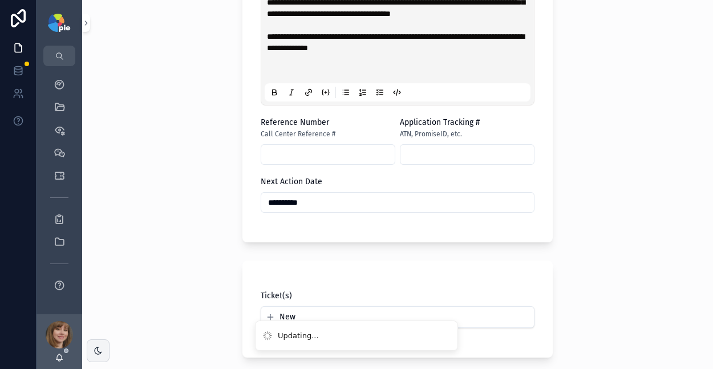
scroll to position [464, 0]
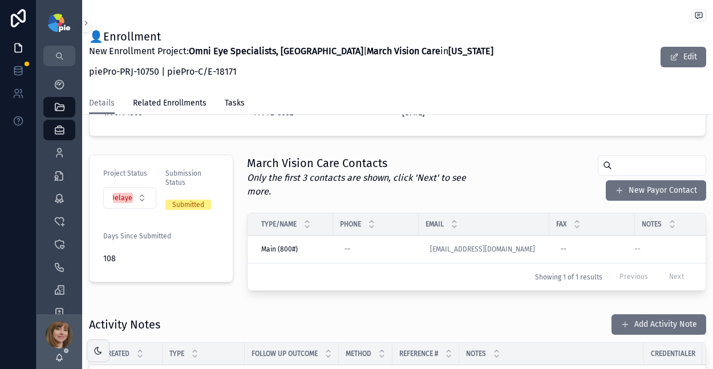
scroll to position [233, 0]
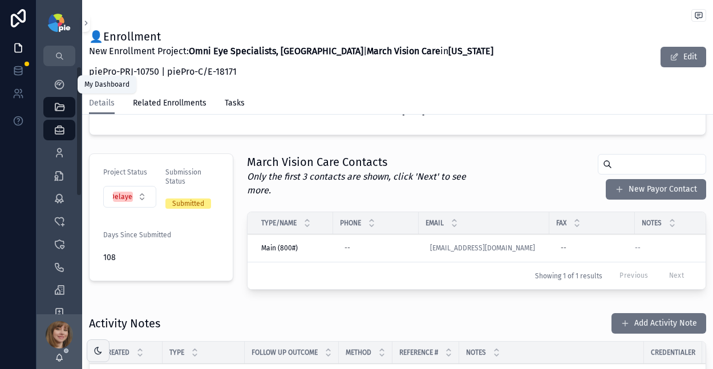
click at [50, 80] on div "My Dashboard" at bounding box center [59, 84] width 18 height 18
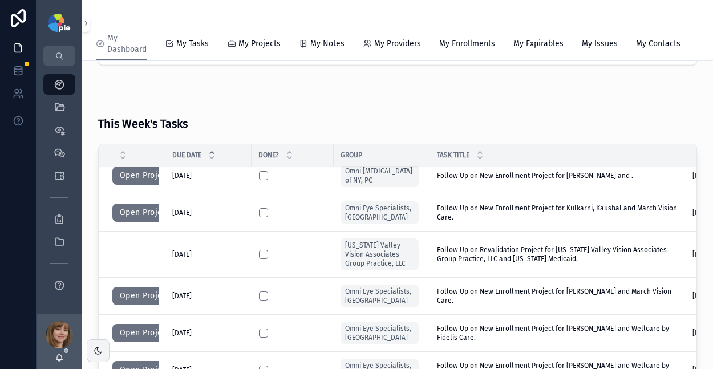
scroll to position [13, 0]
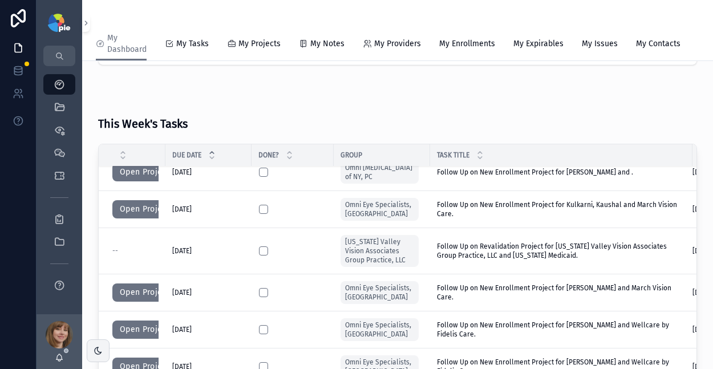
click at [132, 218] on button "Open Project" at bounding box center [144, 209] width 64 height 18
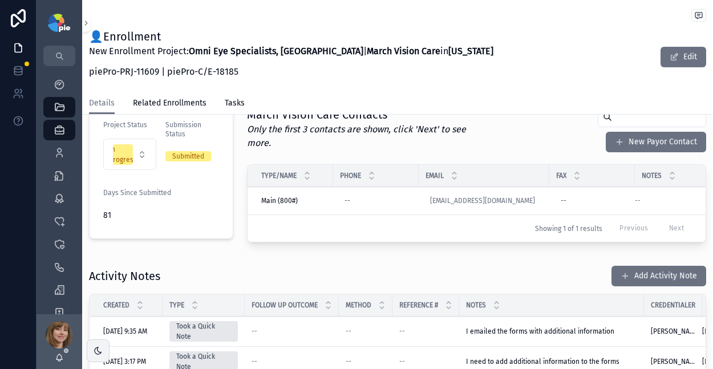
scroll to position [357, 0]
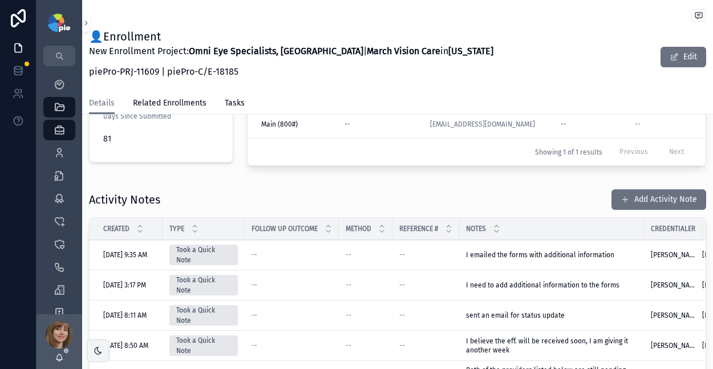
click at [637, 190] on button "Add Activity Note" at bounding box center [658, 199] width 95 height 21
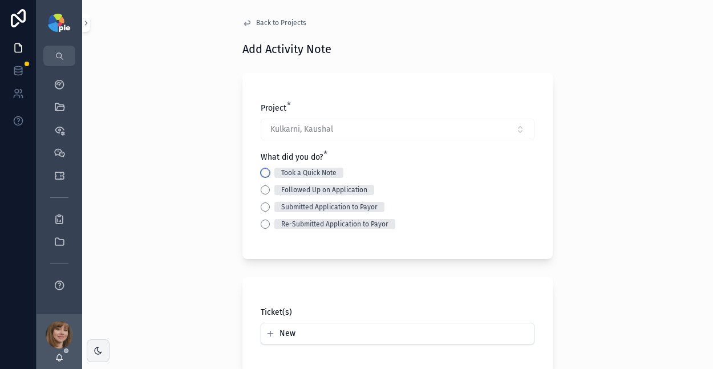
click at [261, 173] on button "Took a Quick Note" at bounding box center [265, 172] width 9 height 9
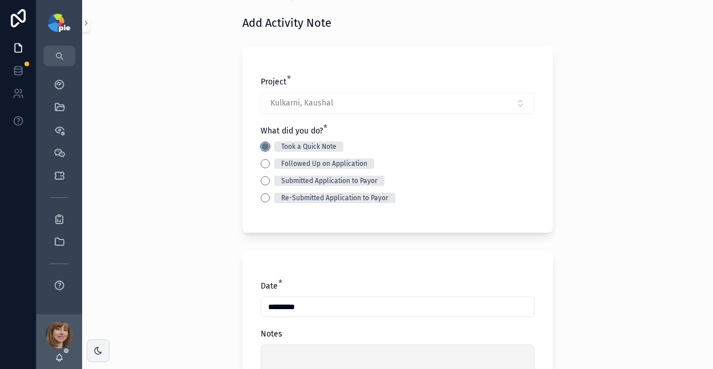
scroll to position [95, 0]
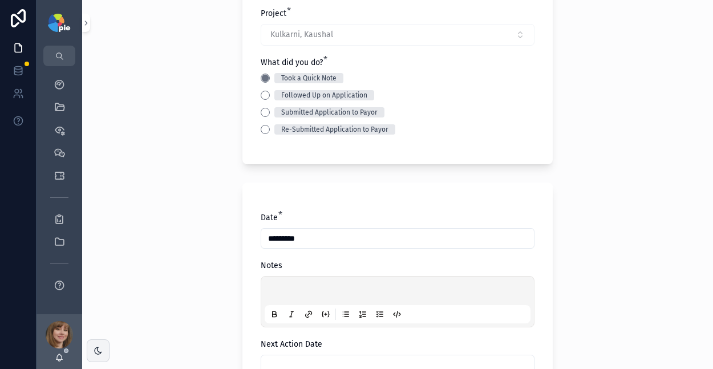
click at [280, 284] on div "scrollable content" at bounding box center [398, 301] width 266 height 43
click at [279, 289] on p "scrollable content" at bounding box center [400, 292] width 266 height 11
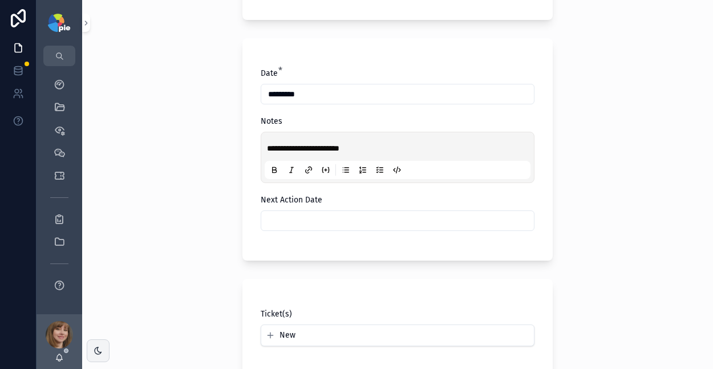
scroll to position [252, 0]
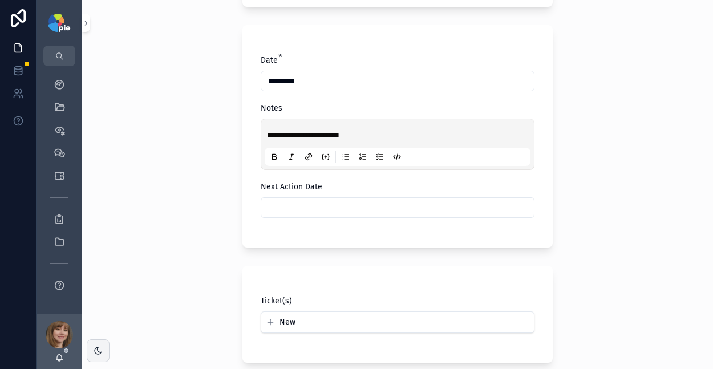
click at [323, 201] on input "scrollable content" at bounding box center [397, 208] width 273 height 16
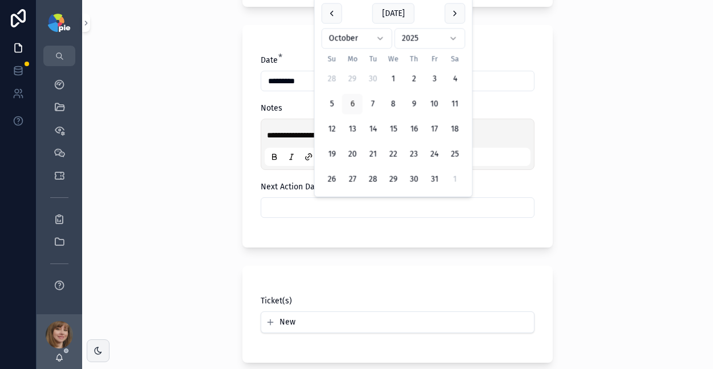
click at [378, 181] on button "28" at bounding box center [373, 179] width 21 height 21
type input "**********"
click at [141, 224] on div "**********" at bounding box center [397, 184] width 631 height 369
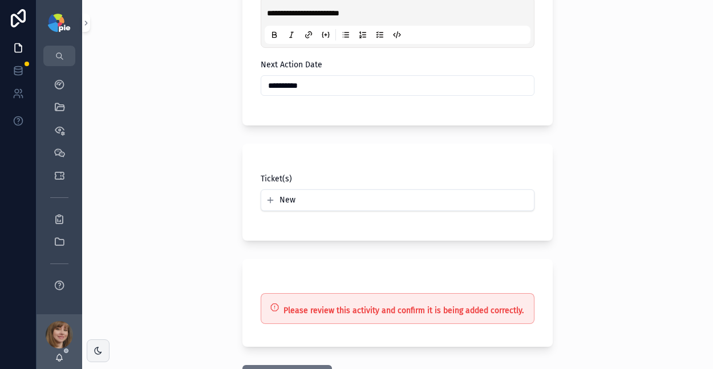
scroll to position [436, 0]
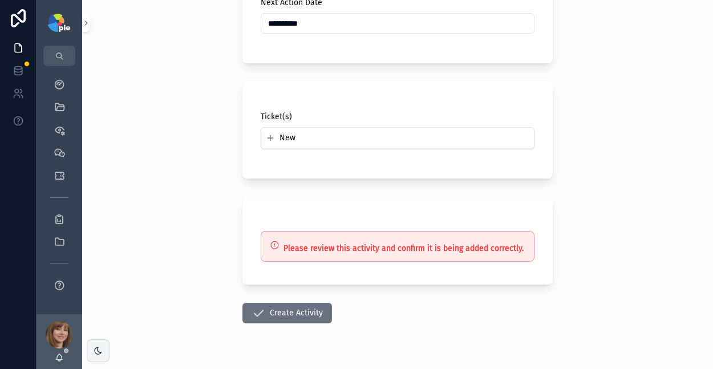
click at [284, 316] on button "Create Activity" at bounding box center [287, 313] width 90 height 21
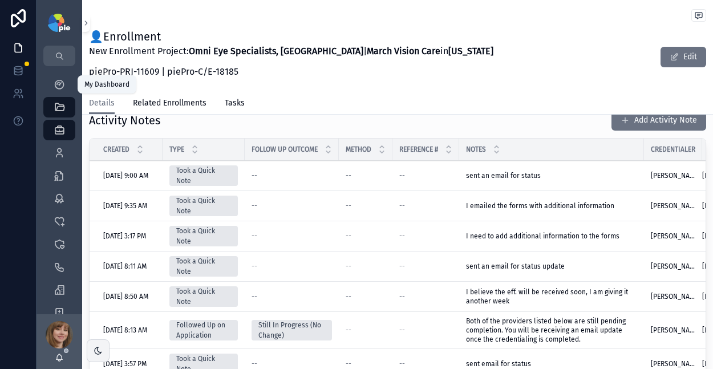
click at [59, 81] on icon "scrollable content" at bounding box center [59, 84] width 11 height 11
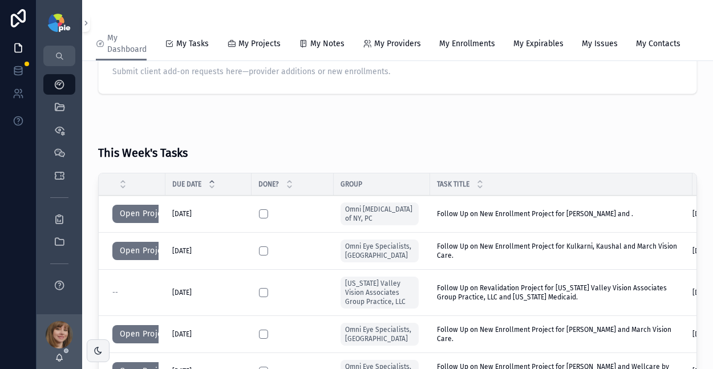
scroll to position [170, 0]
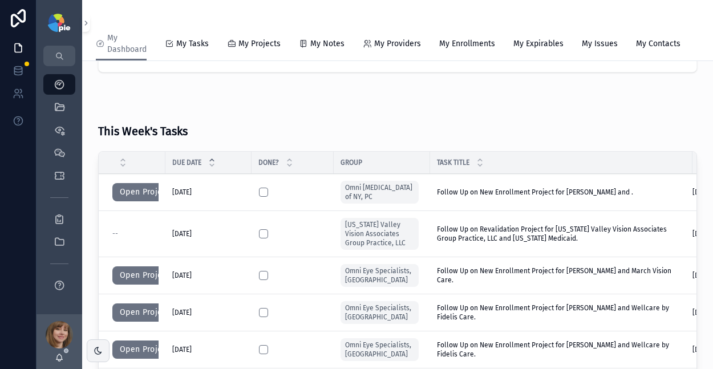
click at [139, 285] on button "Open Project" at bounding box center [144, 275] width 64 height 18
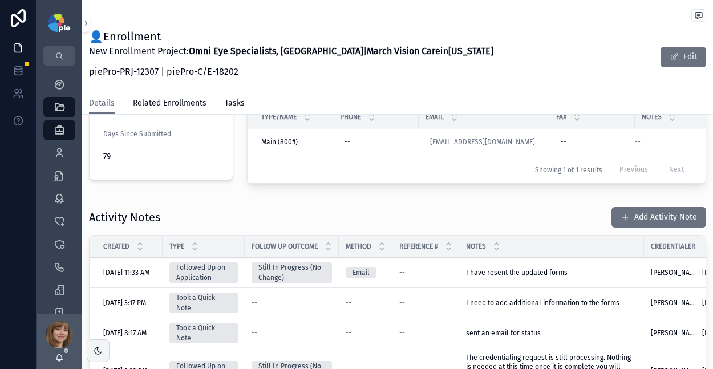
scroll to position [352, 0]
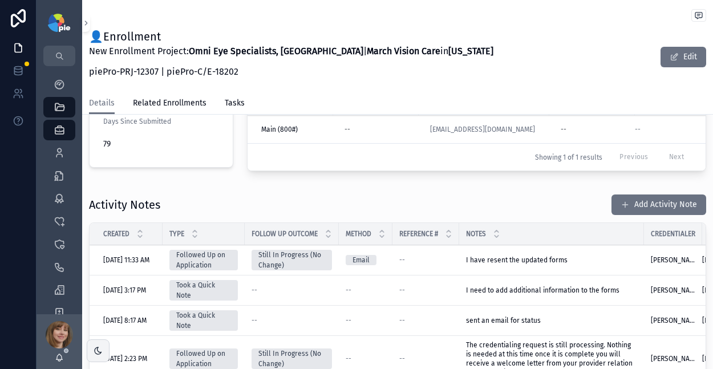
click at [623, 201] on button "Add Activity Note" at bounding box center [658, 204] width 95 height 21
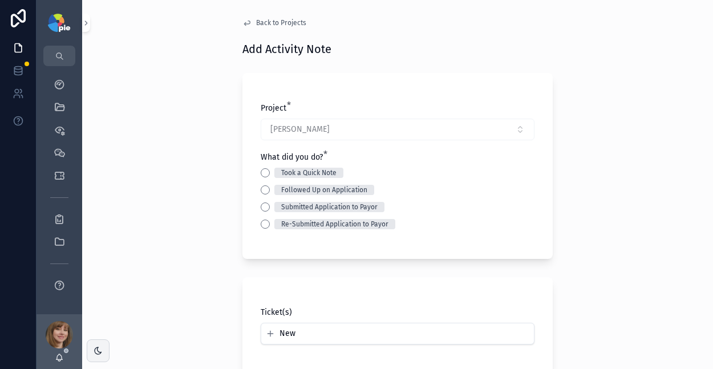
click at [265, 170] on div "Took a Quick Note" at bounding box center [398, 173] width 274 height 10
click at [263, 172] on button "Took a Quick Note" at bounding box center [265, 172] width 9 height 9
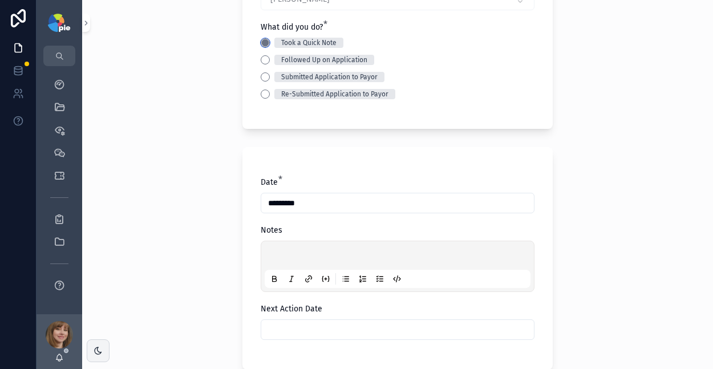
scroll to position [185, 0]
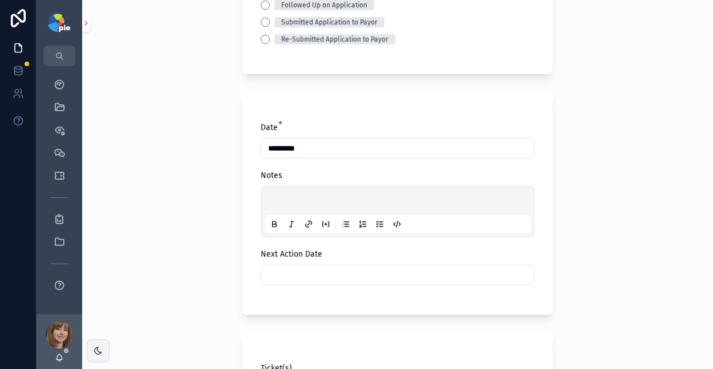
click at [273, 201] on p "scrollable content" at bounding box center [400, 202] width 266 height 11
click at [281, 269] on input "scrollable content" at bounding box center [397, 275] width 273 height 16
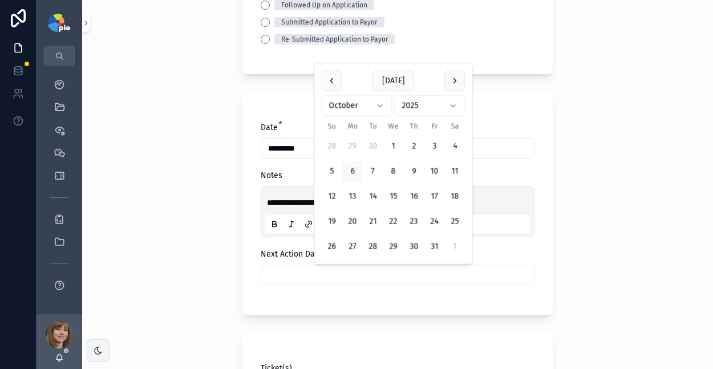
click at [371, 244] on button "28" at bounding box center [373, 247] width 21 height 21
click at [163, 275] on div "**********" at bounding box center [397, 184] width 631 height 369
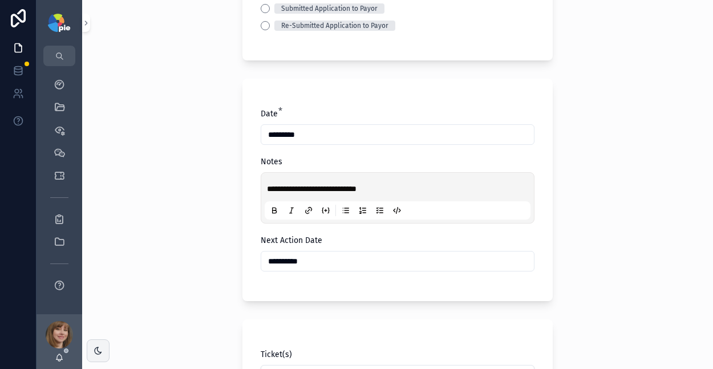
scroll to position [203, 0]
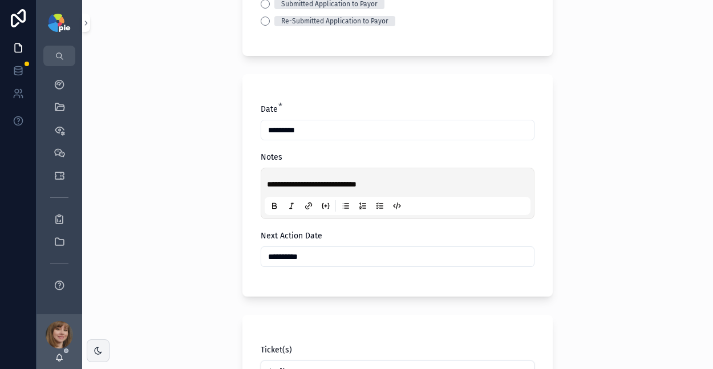
click at [309, 255] on input "**********" at bounding box center [397, 257] width 273 height 16
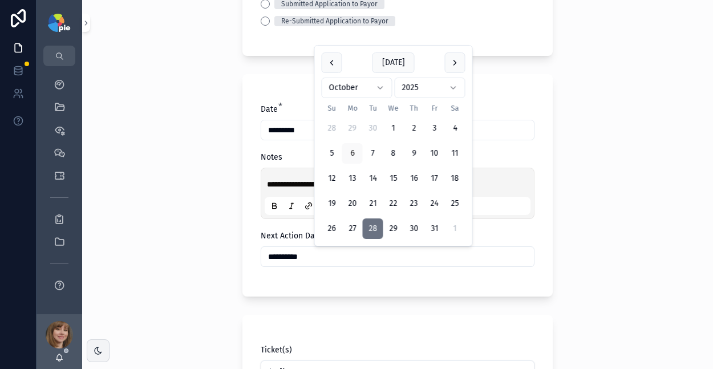
click at [351, 226] on button "27" at bounding box center [352, 228] width 21 height 21
type input "**********"
click at [180, 253] on div "**********" at bounding box center [397, 184] width 631 height 369
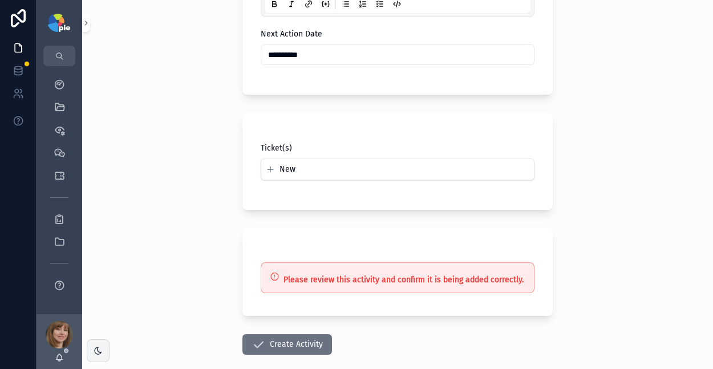
scroll to position [464, 0]
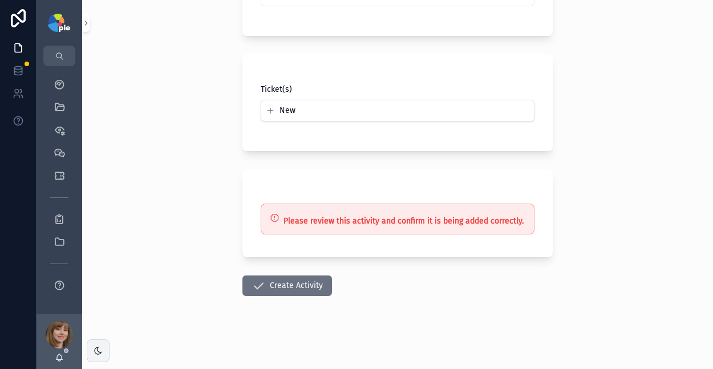
click at [276, 285] on button "Create Activity" at bounding box center [287, 285] width 90 height 21
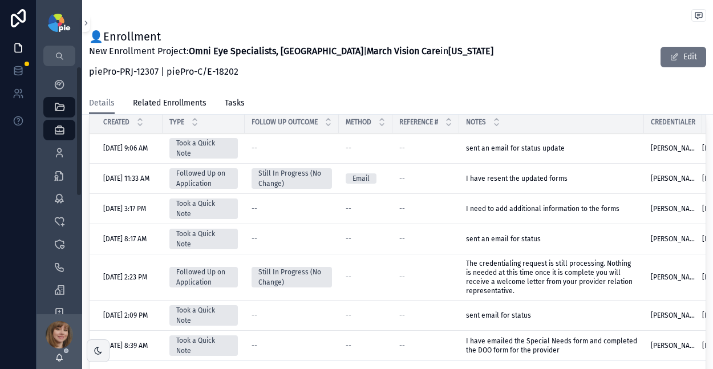
scroll to position [349, 0]
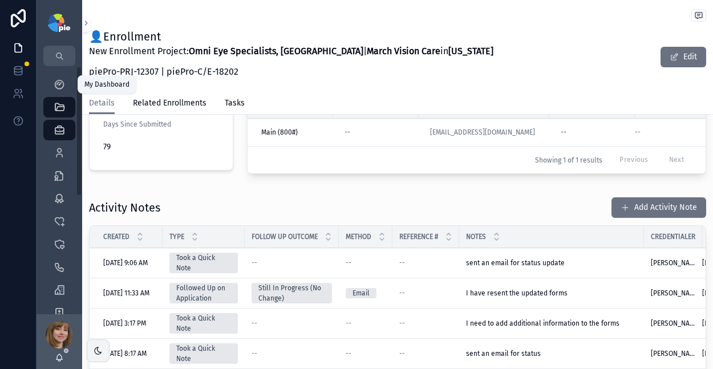
click at [63, 83] on icon "scrollable content" at bounding box center [59, 84] width 11 height 11
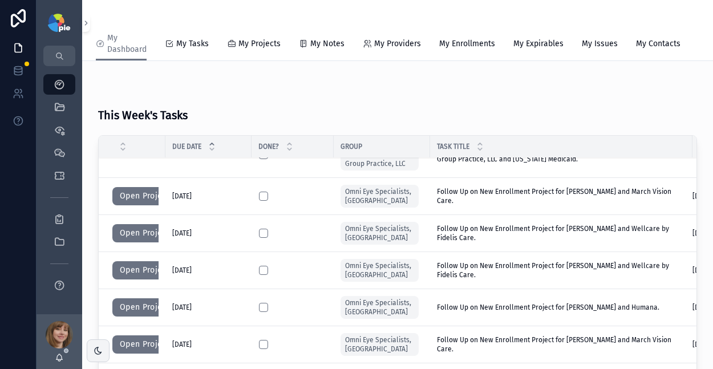
scroll to position [3, 0]
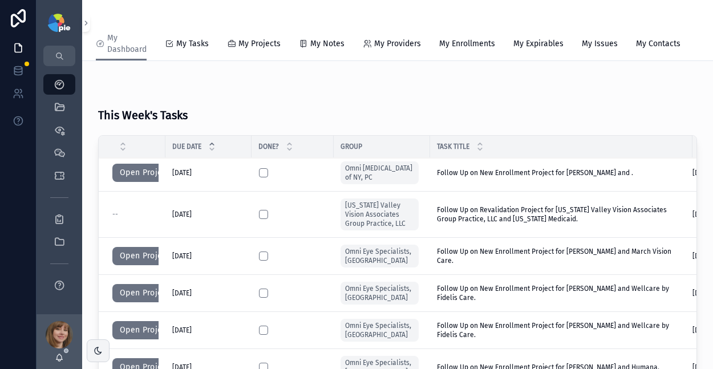
click at [144, 265] on button "Open Project" at bounding box center [144, 256] width 64 height 18
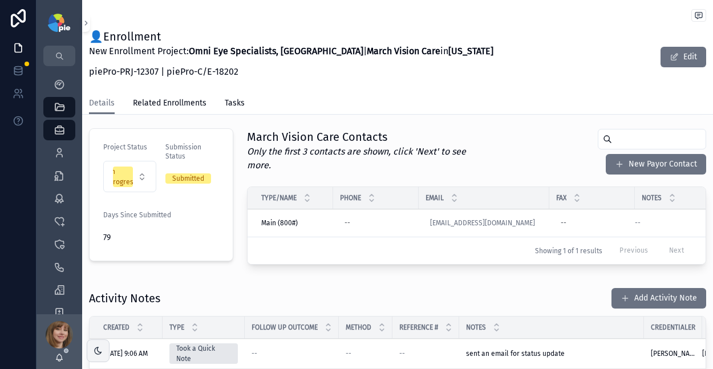
scroll to position [276, 0]
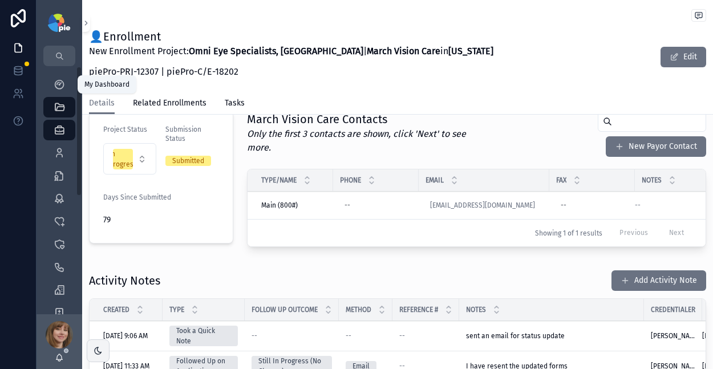
click at [64, 82] on icon "scrollable content" at bounding box center [59, 84] width 11 height 11
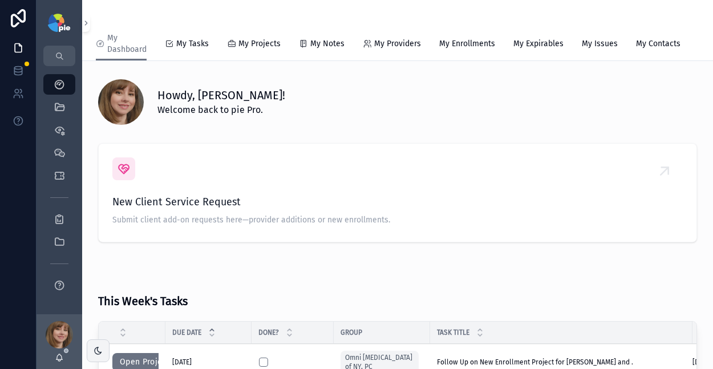
click at [194, 45] on span "My Tasks" at bounding box center [192, 43] width 33 height 11
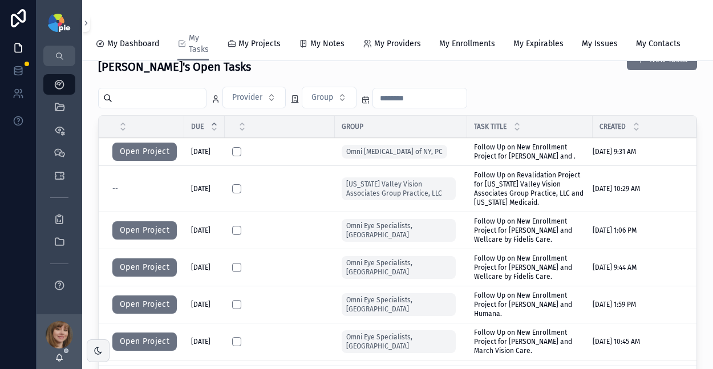
scroll to position [30, 0]
click at [514, 190] on span "Follow Up on Revalidation Project for Delaware Valley Vision Associates Group P…" at bounding box center [530, 189] width 112 height 36
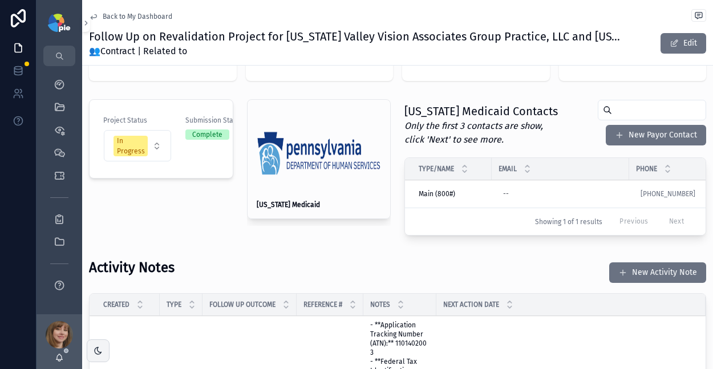
scroll to position [220, 0]
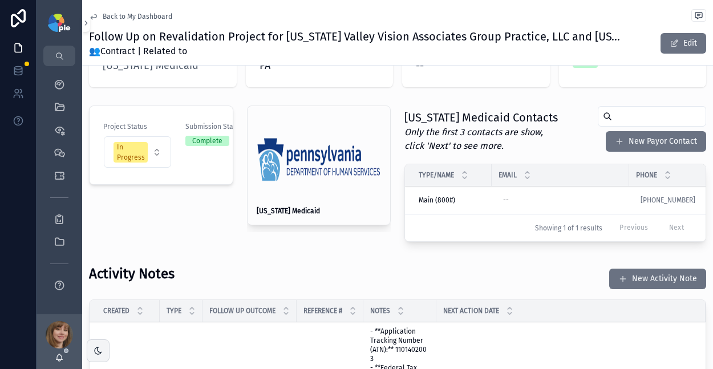
click at [658, 270] on button "New Activity Note" at bounding box center [657, 279] width 97 height 21
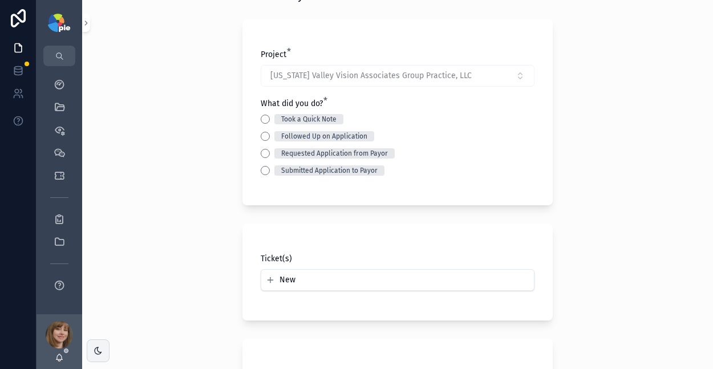
scroll to position [56, 0]
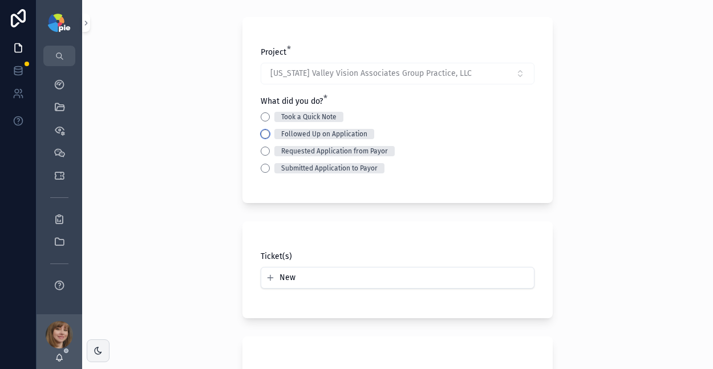
click at [262, 134] on button "Followed Up on Application" at bounding box center [265, 133] width 9 height 9
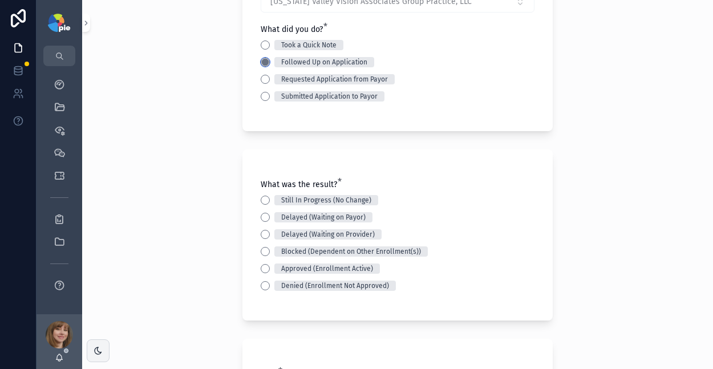
scroll to position [128, 0]
click at [261, 268] on button "Approved (Enrollment Active)" at bounding box center [265, 267] width 9 height 9
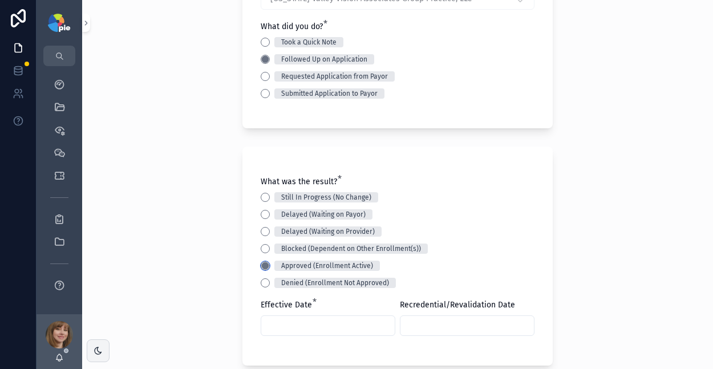
scroll to position [146, 0]
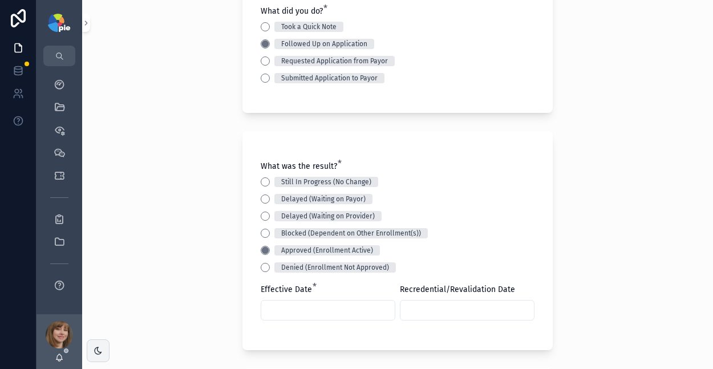
click at [293, 306] on input "scrollable content" at bounding box center [327, 310] width 133 height 16
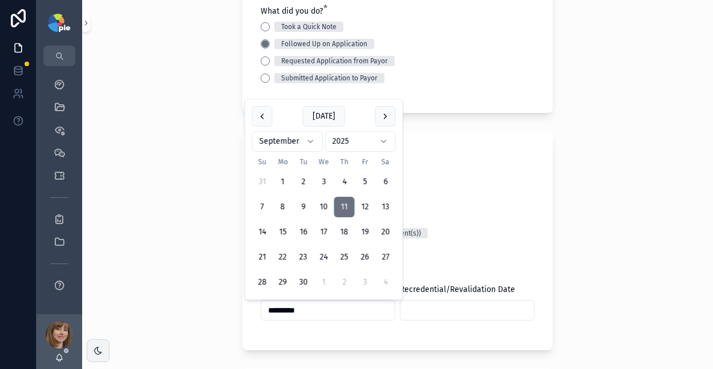
type input "*********"
click at [425, 312] on input "scrollable content" at bounding box center [466, 310] width 133 height 16
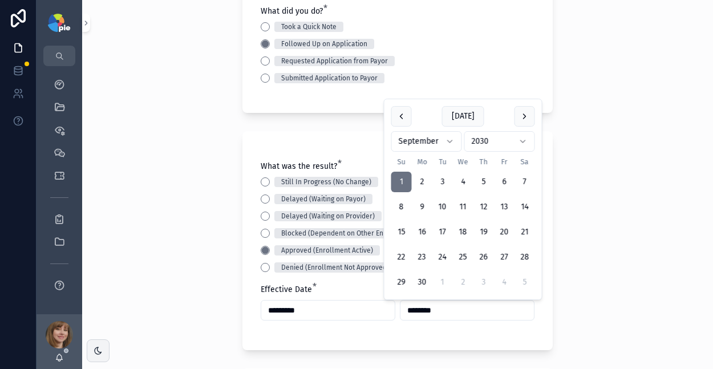
click at [415, 309] on input "********" at bounding box center [466, 310] width 133 height 16
type input "*********"
click at [597, 269] on div "Back to Tasks Add Activity Note Project * Delaware Valley Vision Associates Gro…" at bounding box center [397, 184] width 631 height 369
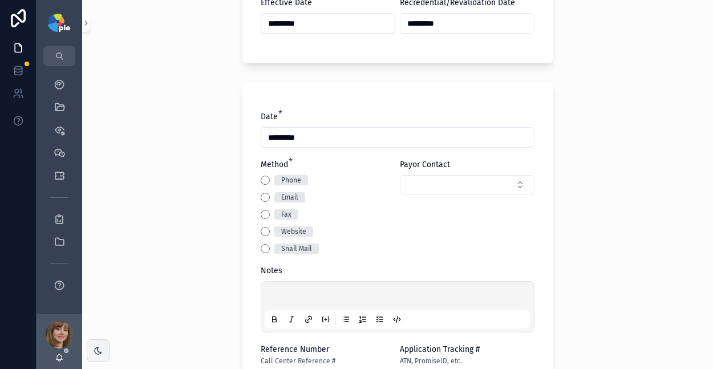
scroll to position [436, 0]
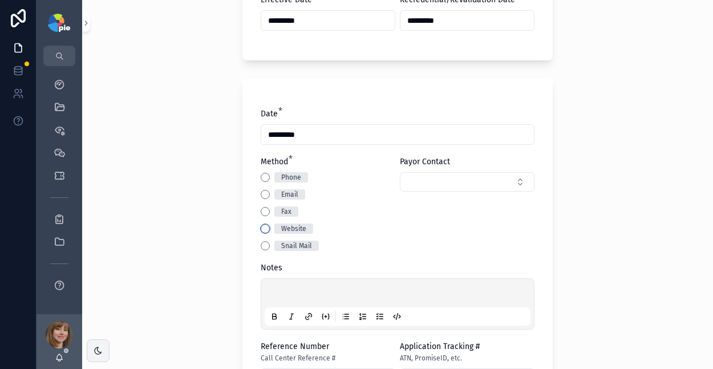
click at [261, 226] on button "Website" at bounding box center [265, 228] width 9 height 9
click at [274, 291] on p "scrollable content" at bounding box center [400, 294] width 266 height 11
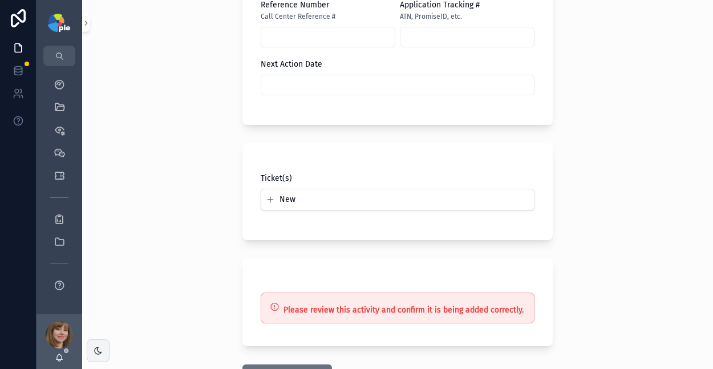
scroll to position [836, 0]
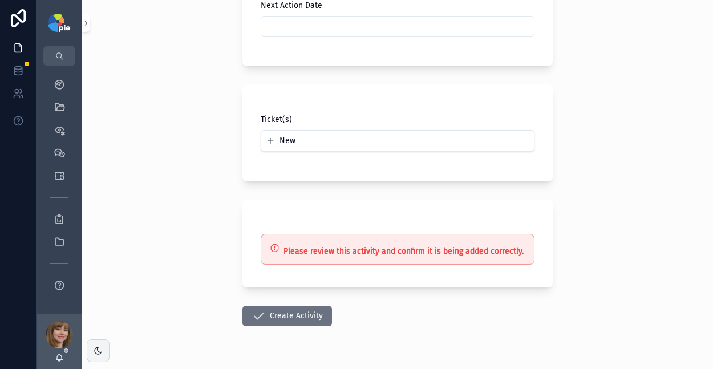
click at [282, 314] on button "Create Activity" at bounding box center [287, 316] width 90 height 21
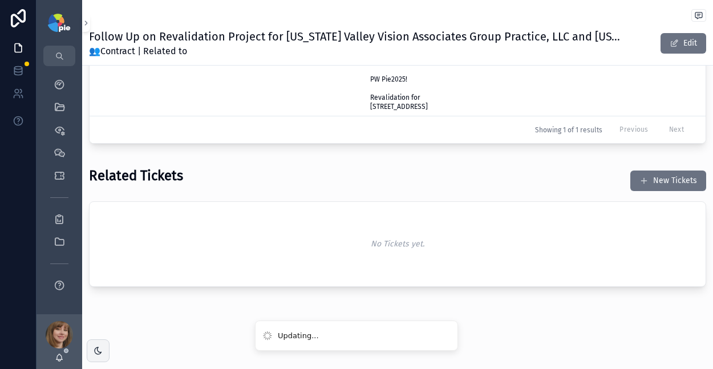
scroll to position [646, 0]
click at [186, 79] on td "Submitted Application to Payor" at bounding box center [181, 24] width 43 height 183
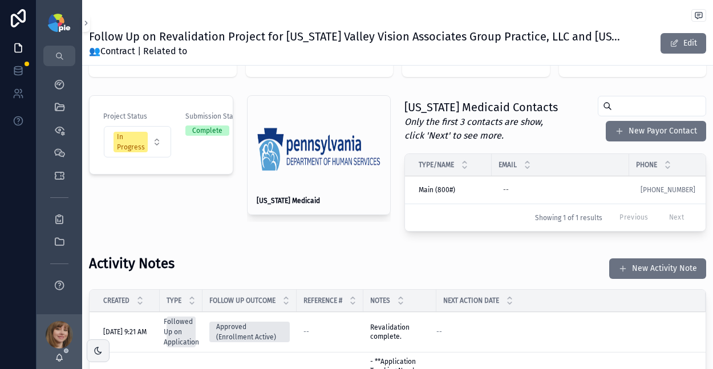
scroll to position [218, 0]
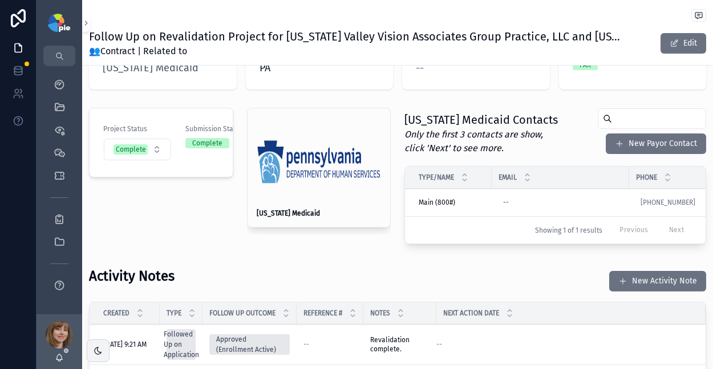
drag, startPoint x: 234, startPoint y: 257, endPoint x: 222, endPoint y: 253, distance: 12.6
click at [59, 91] on div "My Dashboard" at bounding box center [59, 84] width 18 height 18
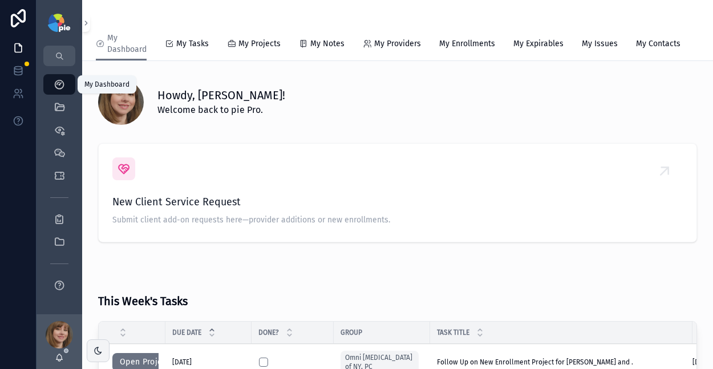
click at [63, 104] on icon "scrollable content" at bounding box center [59, 107] width 11 height 11
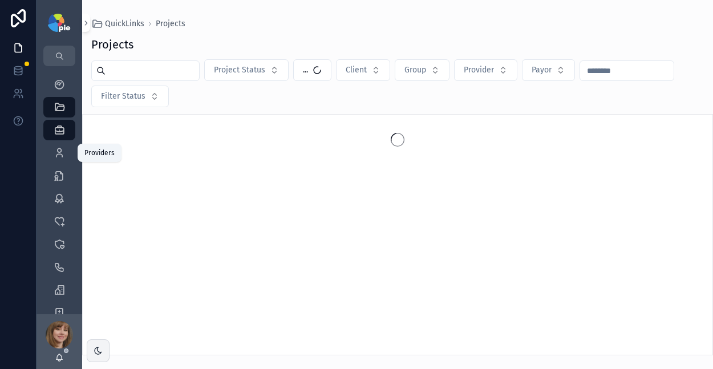
click at [57, 159] on div "Providers 301" at bounding box center [59, 153] width 18 height 18
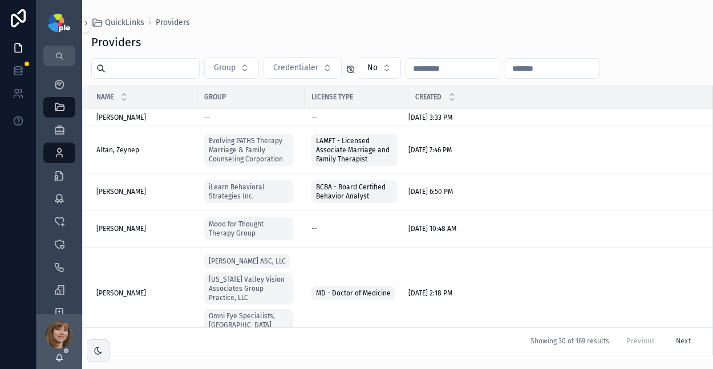
click at [137, 72] on input "scrollable content" at bounding box center [152, 68] width 94 height 16
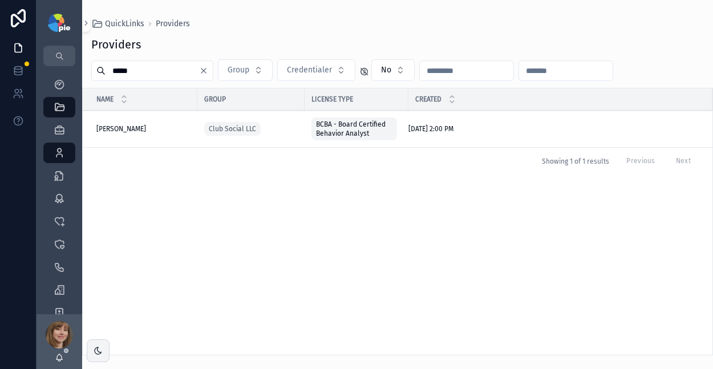
type input "*****"
click at [116, 127] on span "Brim, Ellie" at bounding box center [121, 128] width 50 height 9
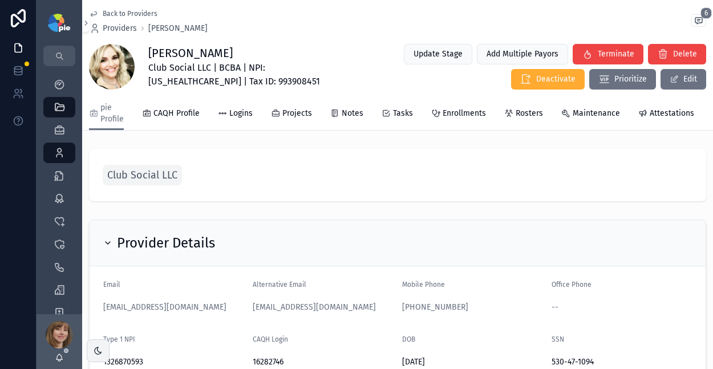
click at [457, 114] on span "Enrollments" at bounding box center [464, 113] width 43 height 11
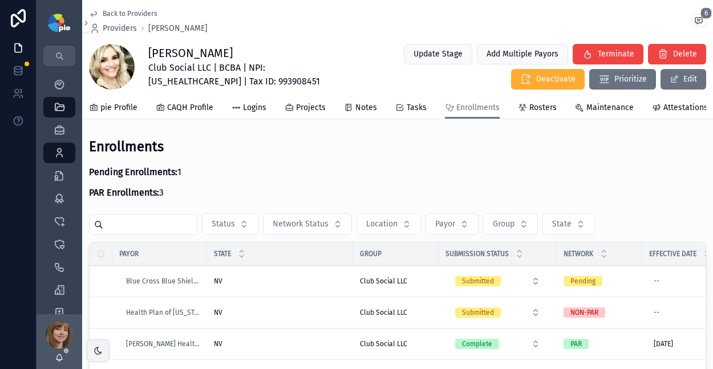
click at [285, 69] on span "Club Social LLC | BCBA | NPI: 1326870593 | Tax ID: 993908451" at bounding box center [248, 74] width 201 height 27
copy span "1326870593"
click at [119, 111] on span "pie Profile" at bounding box center [118, 107] width 37 height 11
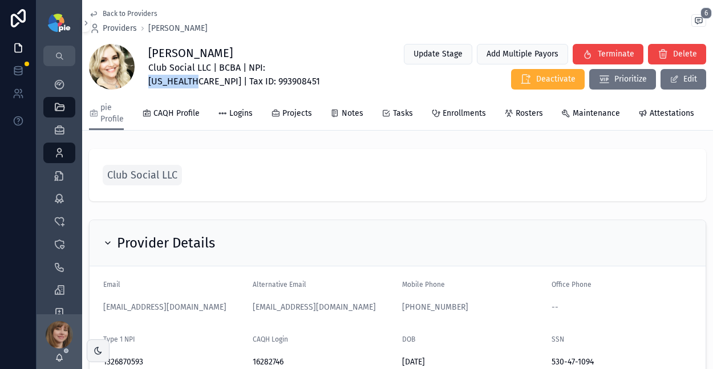
click at [148, 183] on span "Club Social LLC" at bounding box center [142, 175] width 70 height 16
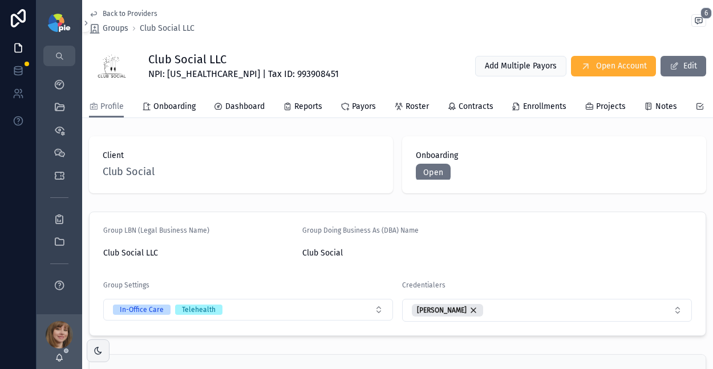
click at [178, 75] on span "NPI: 1811721392 | Tax ID: 993908451" at bounding box center [243, 74] width 190 height 14
click at [188, 75] on span "NPI: 1811721392 | Tax ID: 993908451" at bounding box center [243, 74] width 190 height 14
copy span "1811721392"
